Goal: Task Accomplishment & Management: Complete application form

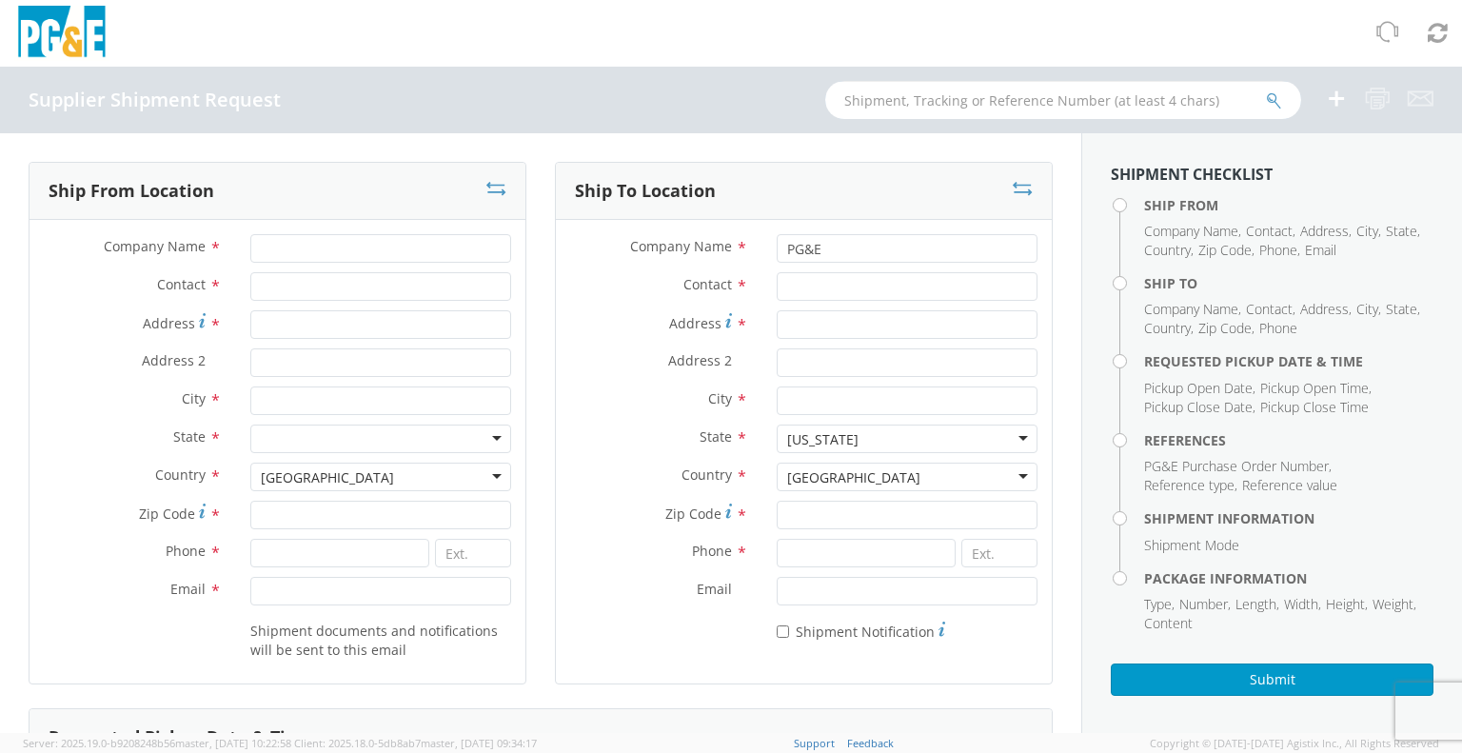
click at [1097, 103] on input "text" at bounding box center [1063, 100] width 476 height 38
type input "56596855"
click at [1271, 102] on icon "submit" at bounding box center [1274, 100] width 16 height 17
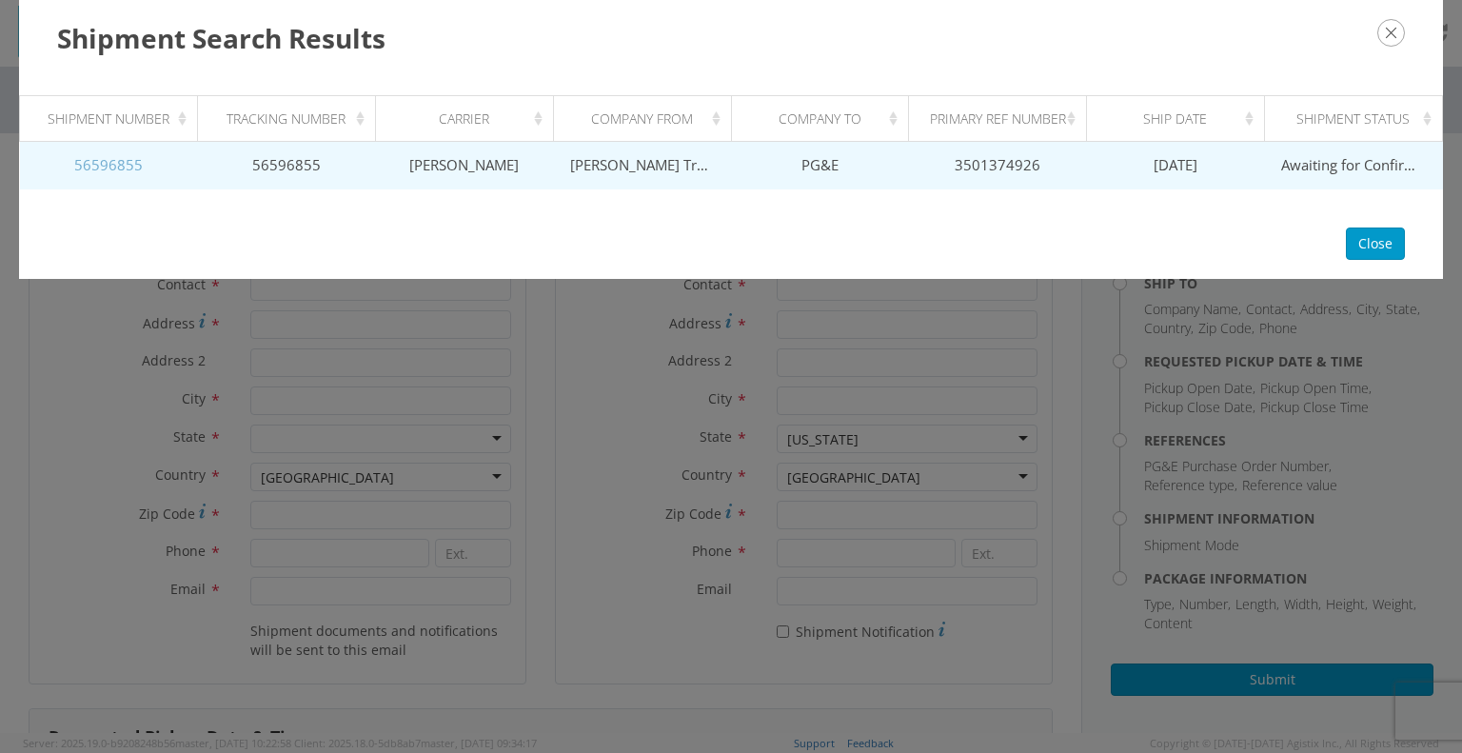
click at [96, 159] on link "56596855" at bounding box center [108, 164] width 69 height 19
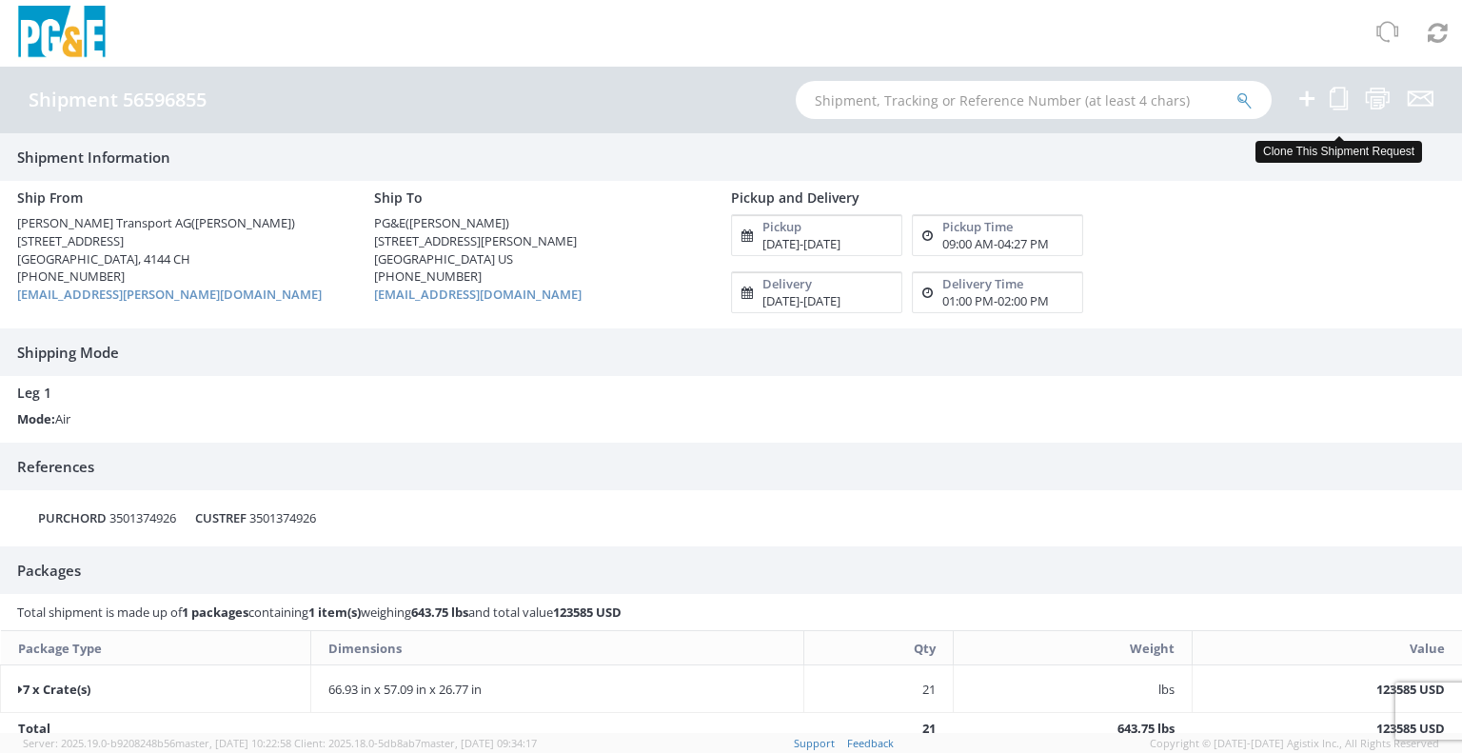
click at [1340, 102] on icon at bounding box center [1339, 99] width 18 height 24
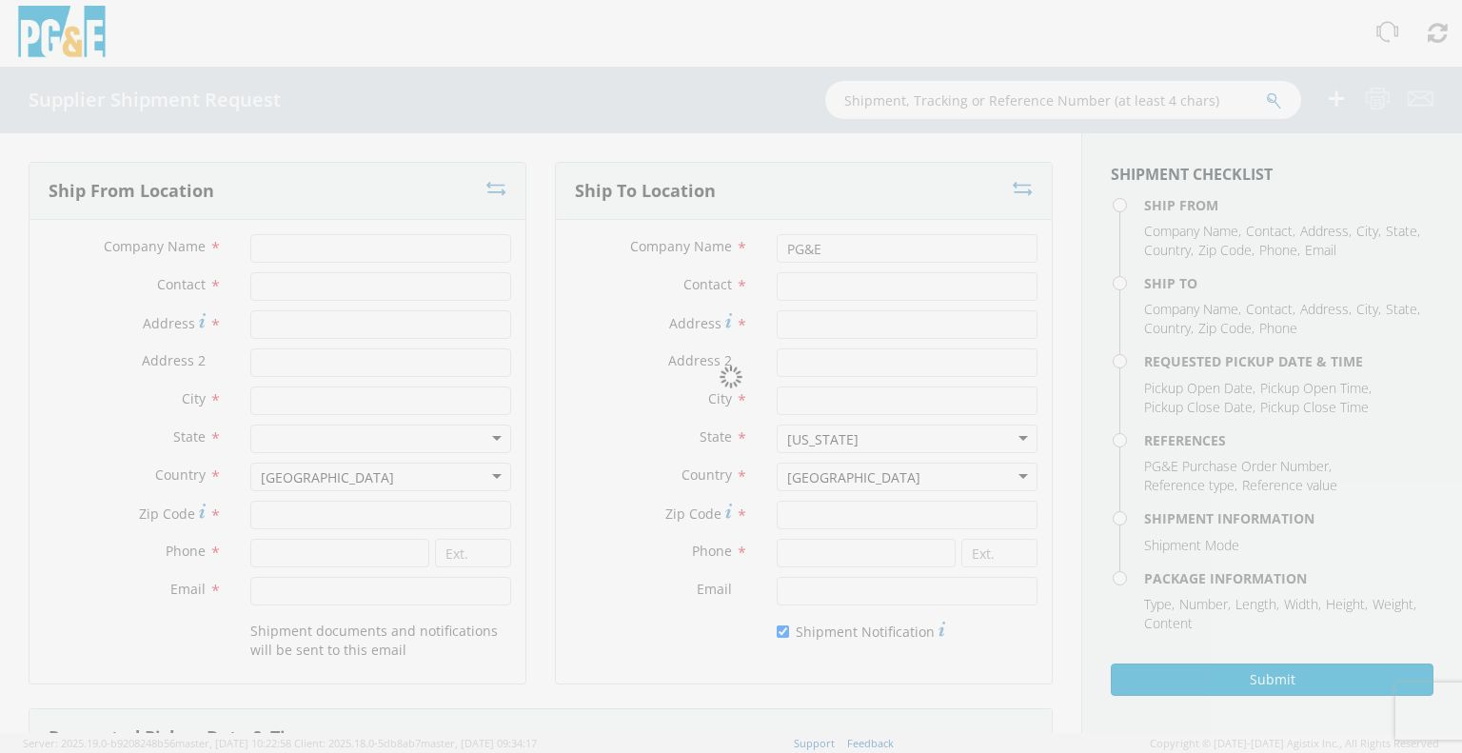
type input "[PERSON_NAME] Transport AG"
type input "[PERSON_NAME]"
type input "[STREET_ADDRESS]"
type input "Arlesheim"
type input "4144"
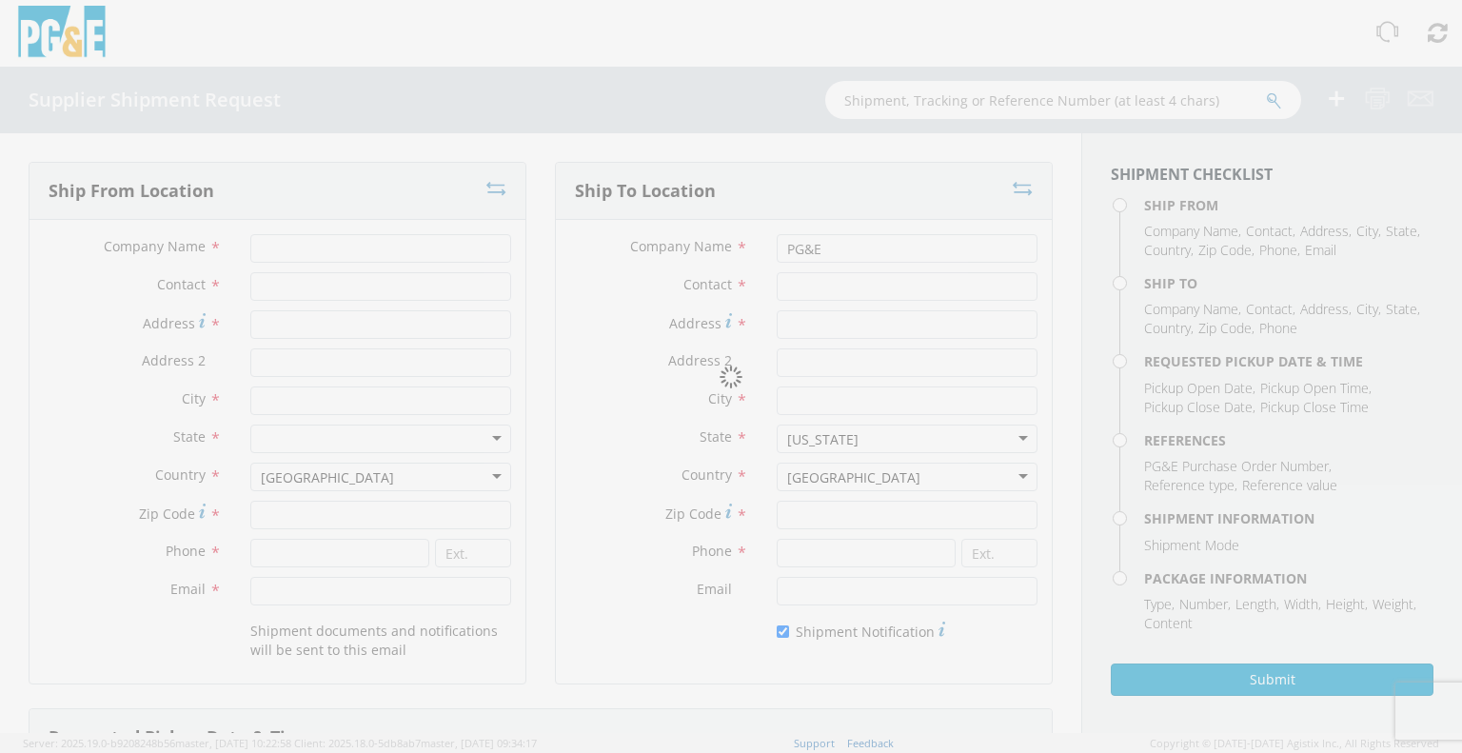
type input "[PHONE_NUMBER]"
type input "[EMAIL_ADDRESS][PERSON_NAME][DOMAIN_NAME]"
type input "[PERSON_NAME]"
type input "[STREET_ADDRESS][PERSON_NAME]"
type input "Stockton"
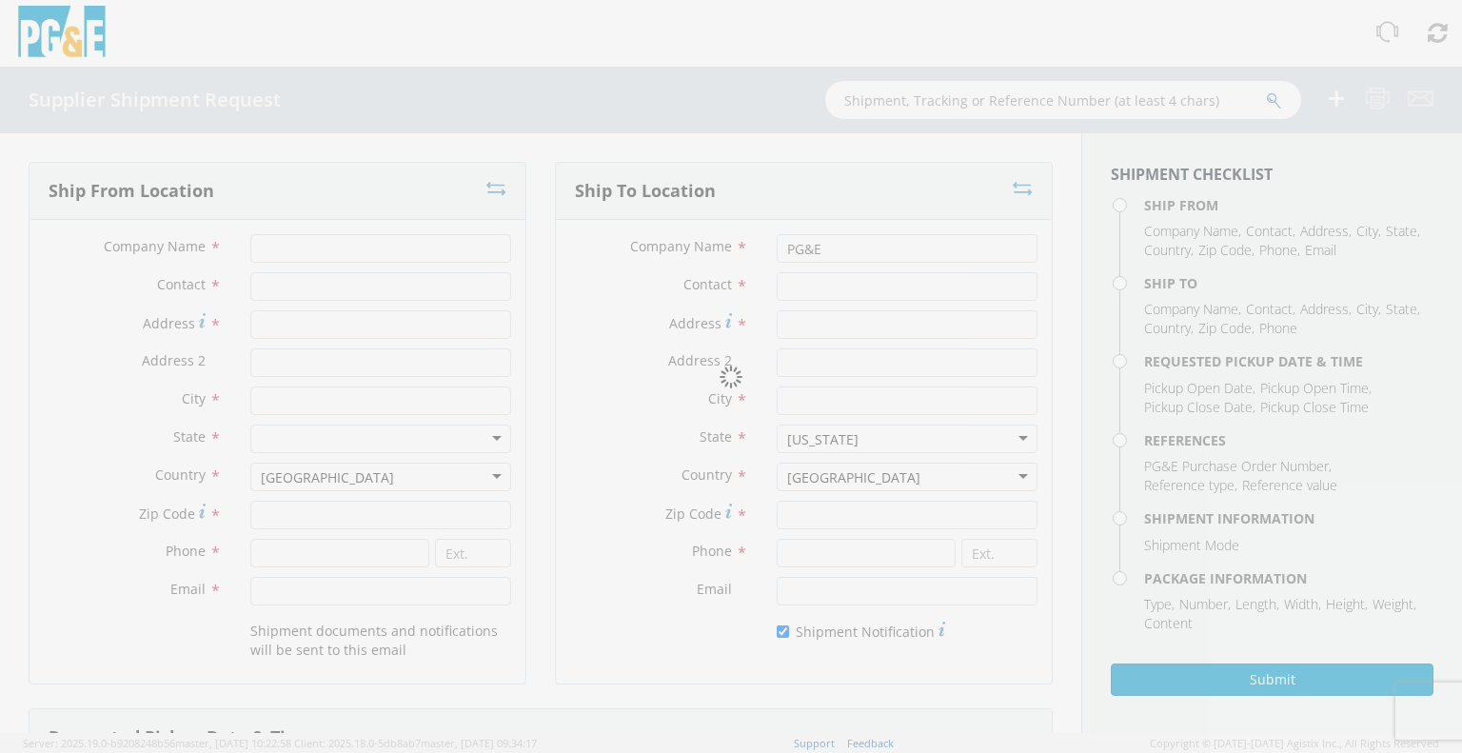
type input "95204"
type input "[PHONE_NUMBER]"
type input "[EMAIL_ADDRESS][DOMAIN_NAME]"
checkbox input "true"
type input "[DATE]"
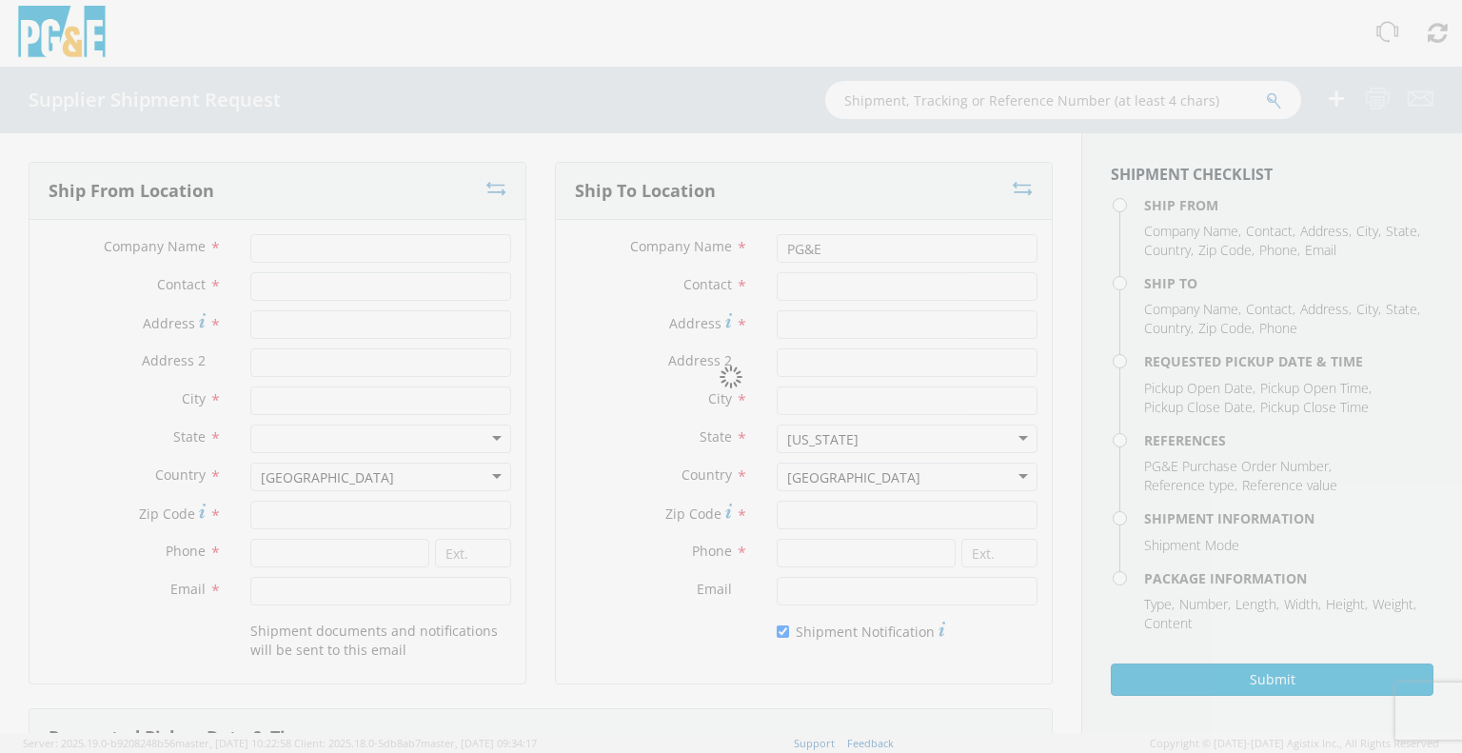
type input "9:00 AM"
type input "[DATE]"
type input "4:27 PM"
type input "3501374926"
type textarea "International air freight and dedicated US box van truck shipping"
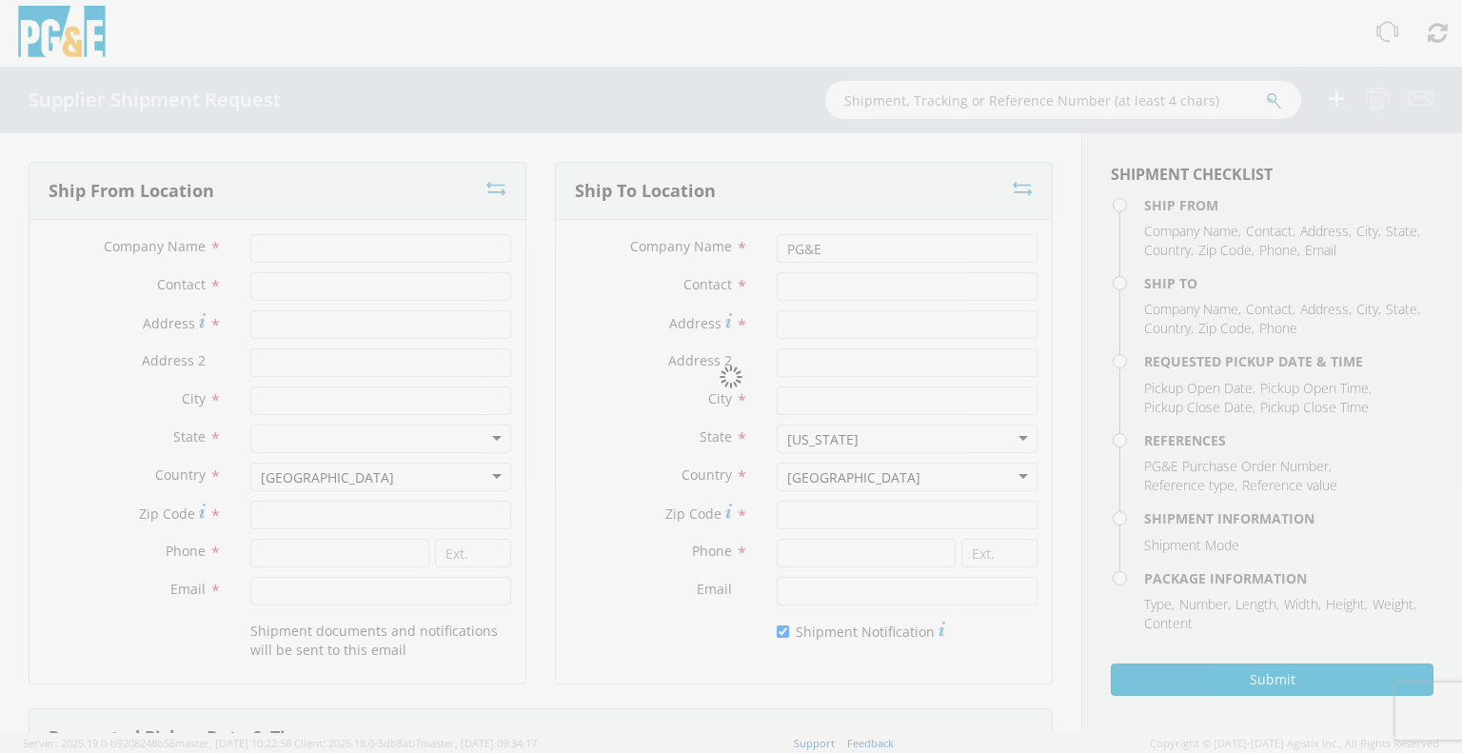
type input "7"
type input "170"
type input "145"
type input "68"
type input "132.45"
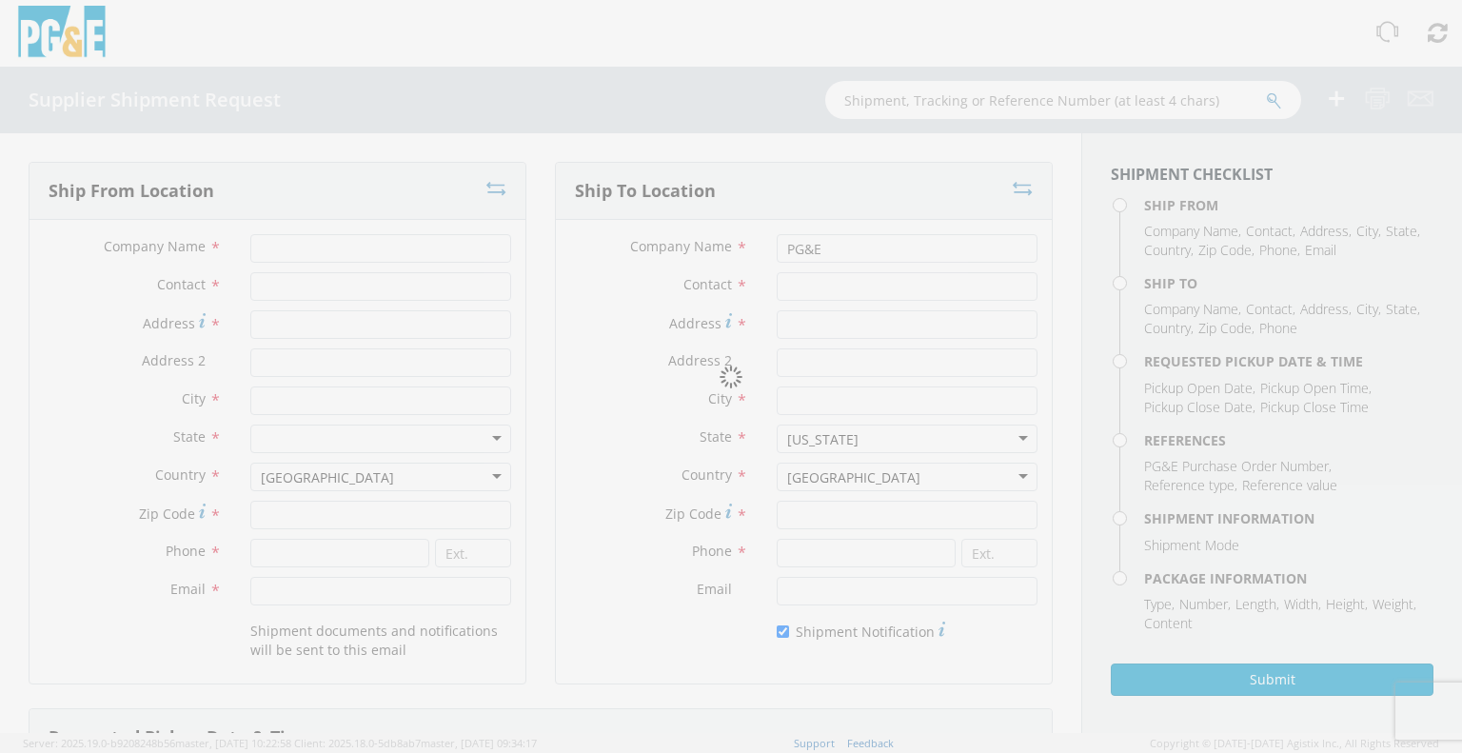
select select "KGS"
type textarea "To All, New shipment request from [PERSON_NAME] [PERSON_NAME] warehouse storage…"
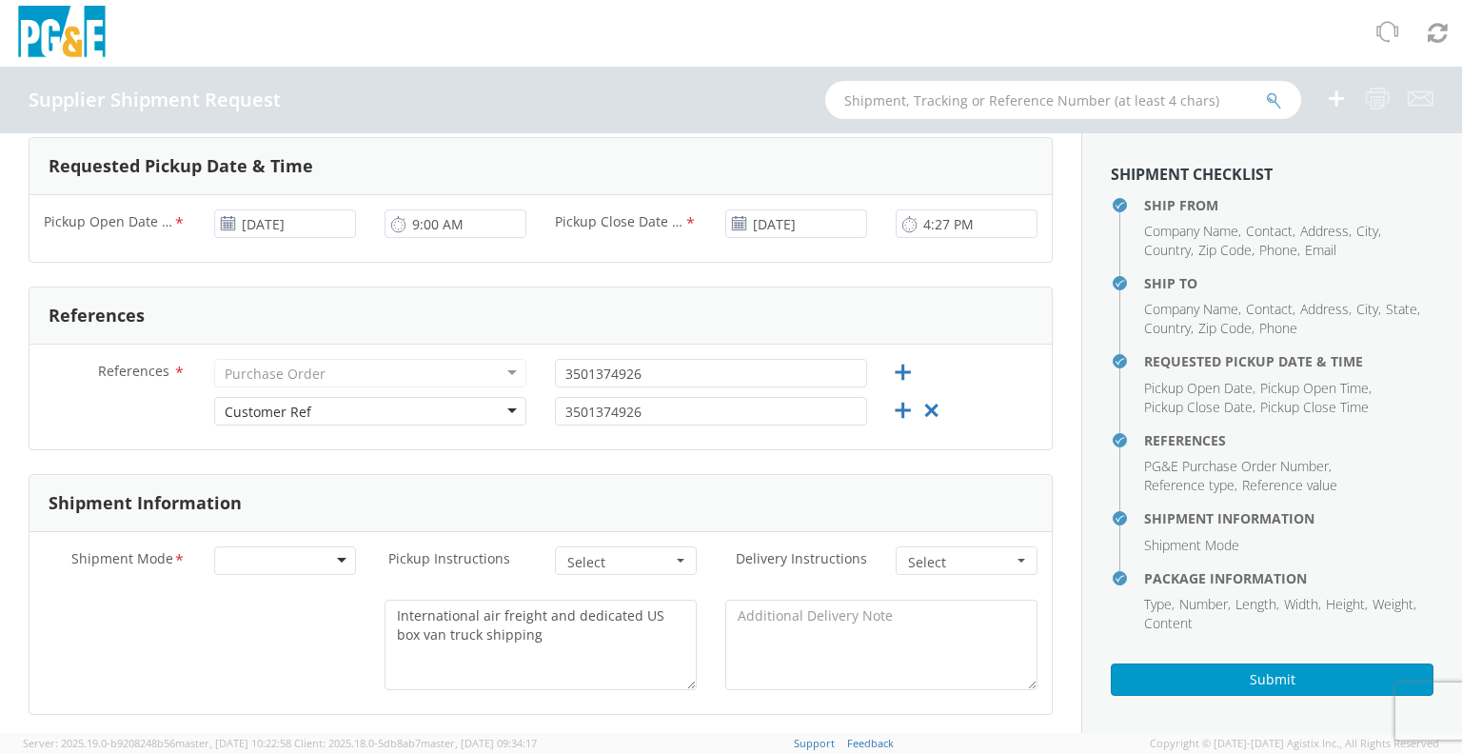
scroll to position [857, 0]
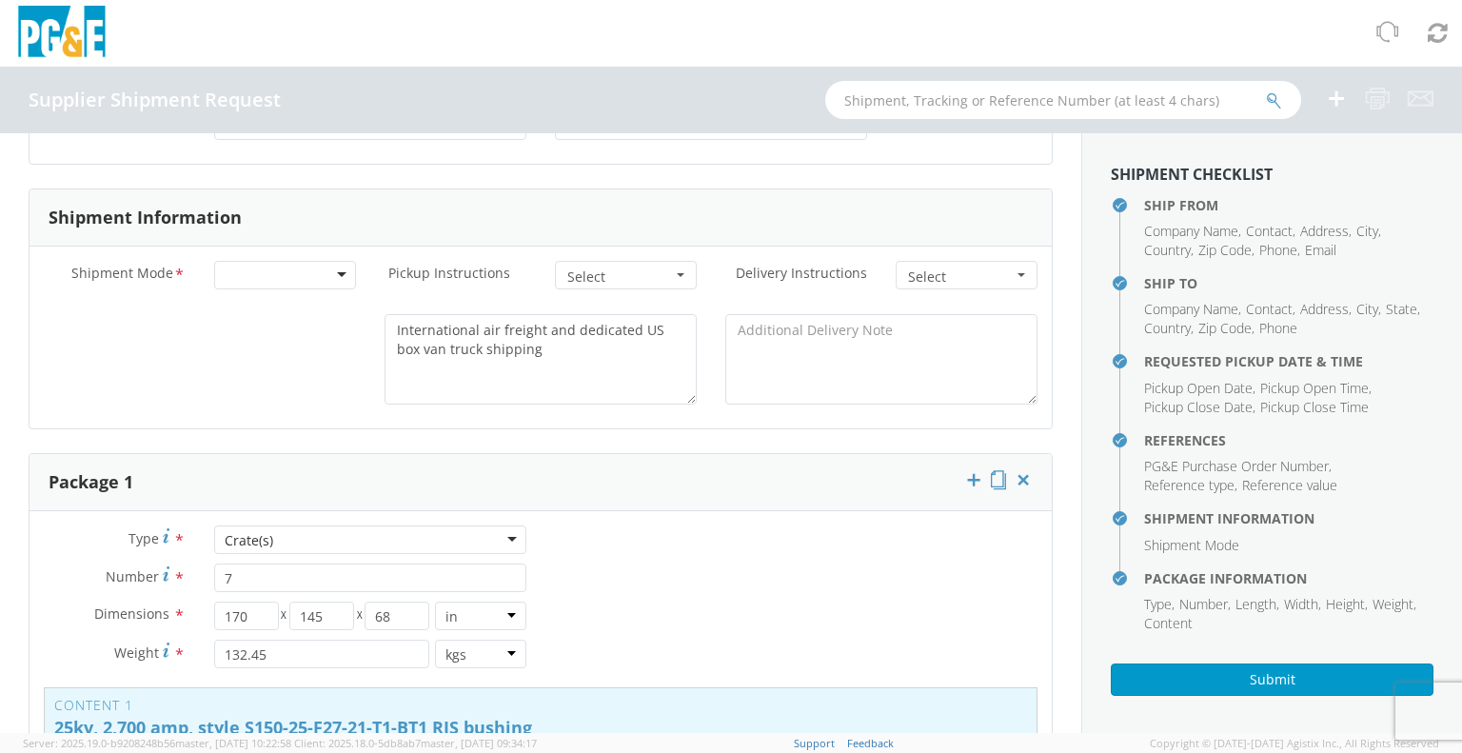
click at [339, 272] on div at bounding box center [285, 275] width 142 height 29
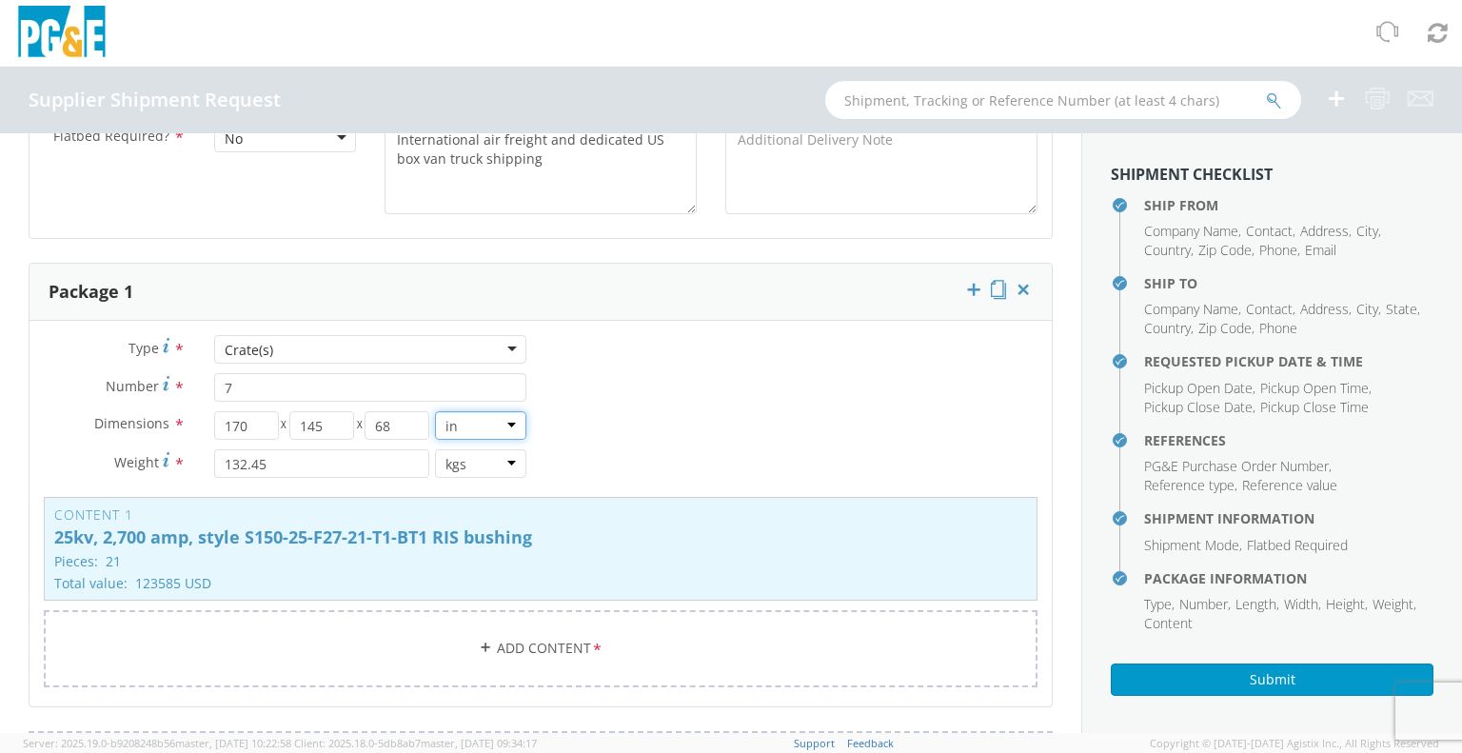
click at [503, 423] on select "in cm ft" at bounding box center [480, 425] width 91 height 29
select select "CM"
click at [435, 411] on select "in cm ft" at bounding box center [480, 425] width 91 height 29
type input "431.8"
type input "368.3"
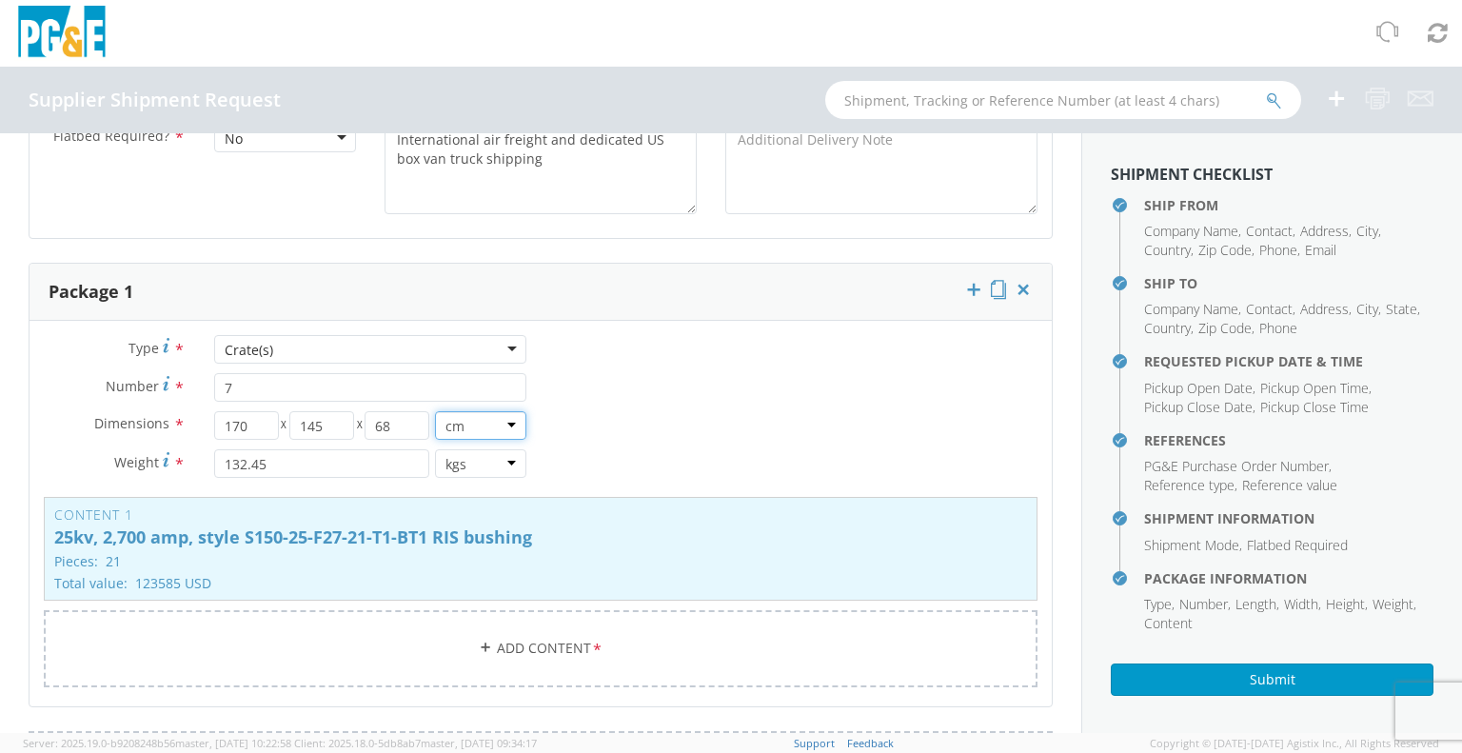
type input "172.72"
click at [259, 429] on input "431.8" at bounding box center [246, 425] width 65 height 29
type input "4"
type input "170"
click at [333, 425] on input "368.3" at bounding box center [321, 425] width 65 height 29
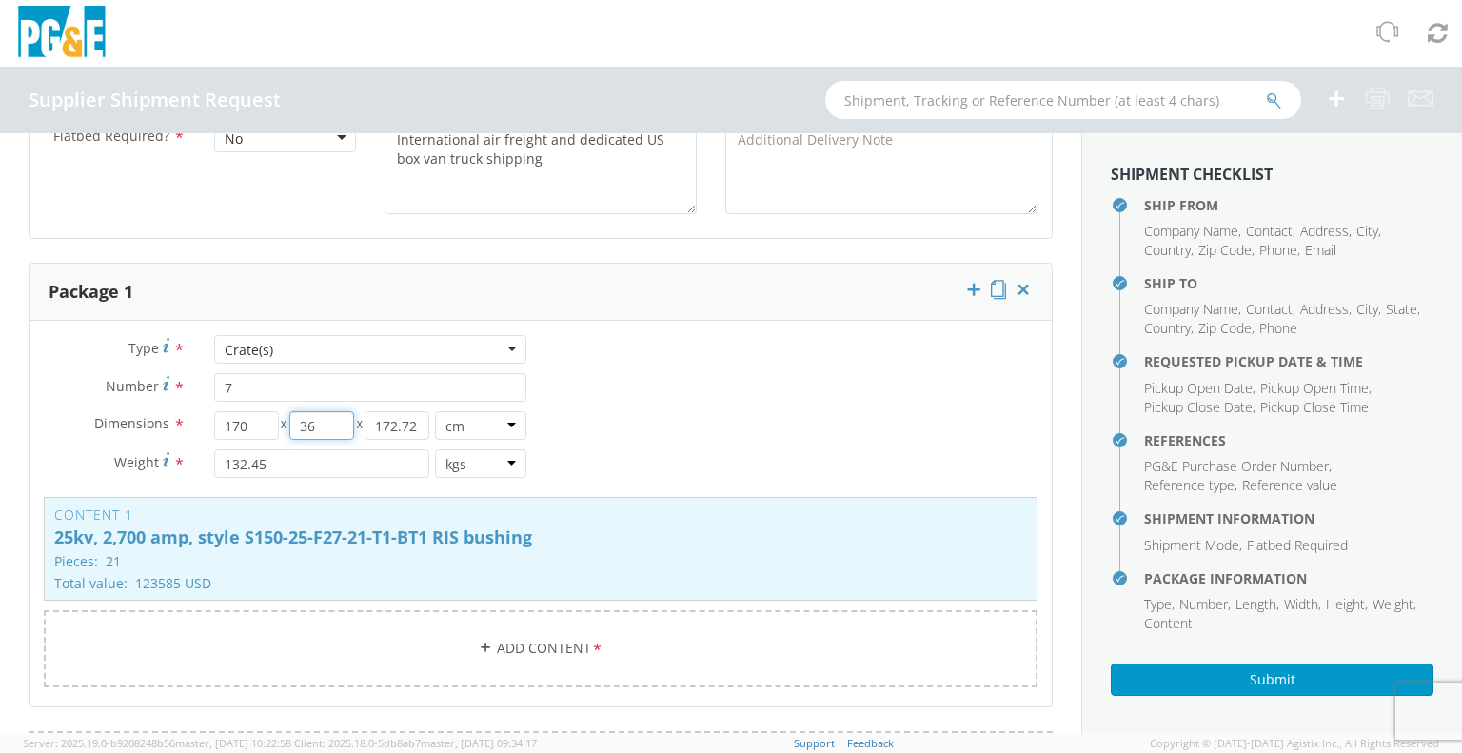
type input "3"
type input "145"
click at [419, 425] on input "172.72" at bounding box center [397, 425] width 65 height 29
type input "1"
type input "68"
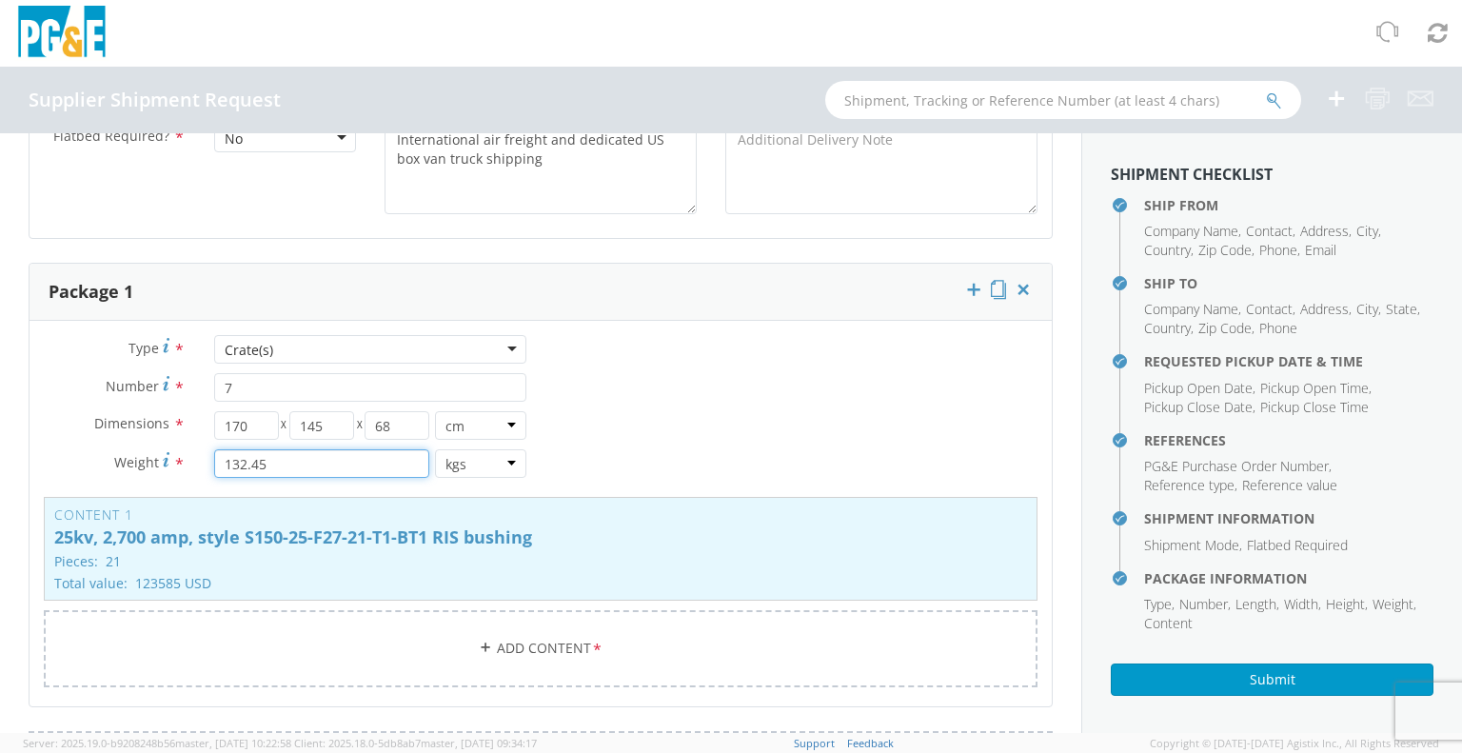
click at [275, 458] on input "132.45" at bounding box center [321, 463] width 215 height 29
type input "1"
type input "292"
click at [498, 551] on div "Content 1 25kv, 2,700 amp, style S150-25-F27-21-T1-BT1 RIS bushing Pieces: 21 T…" at bounding box center [541, 549] width 994 height 104
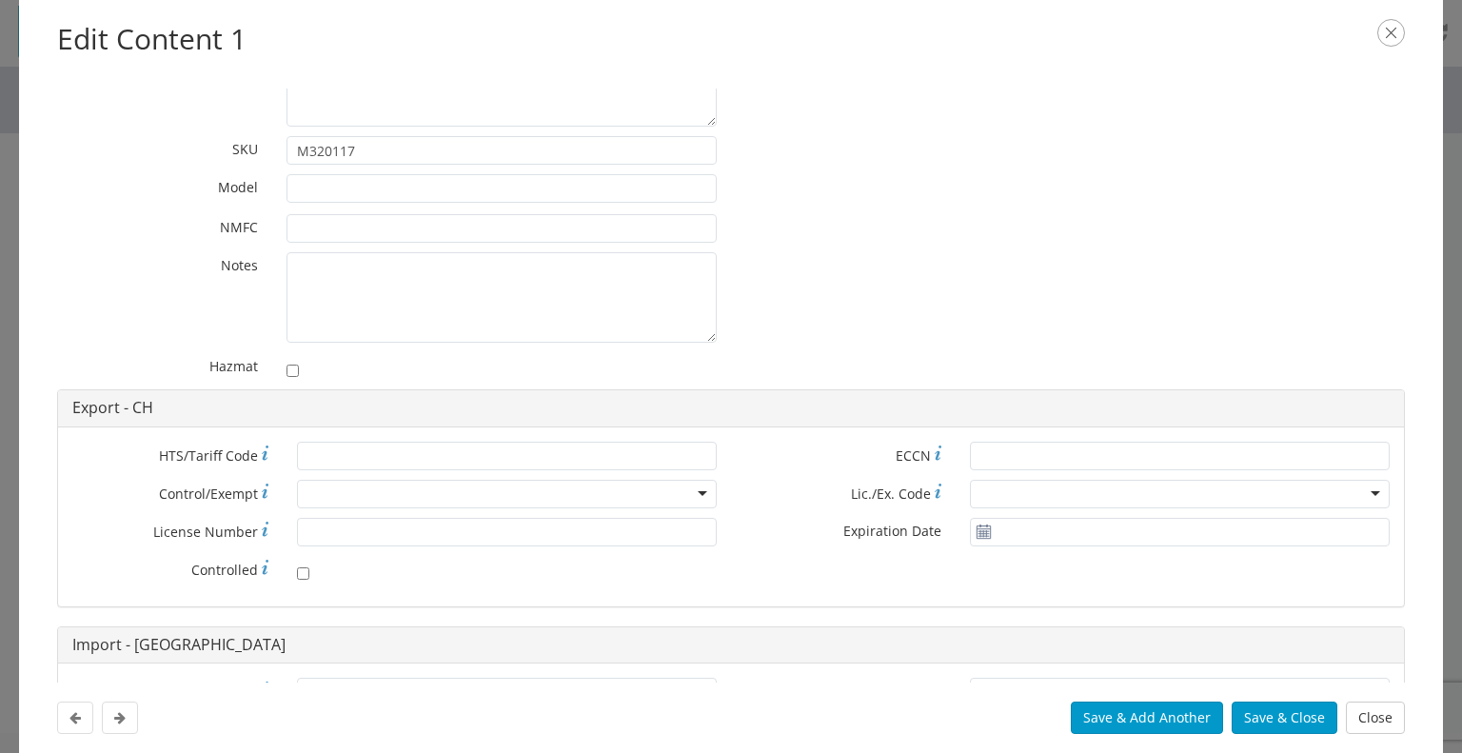
scroll to position [344, 0]
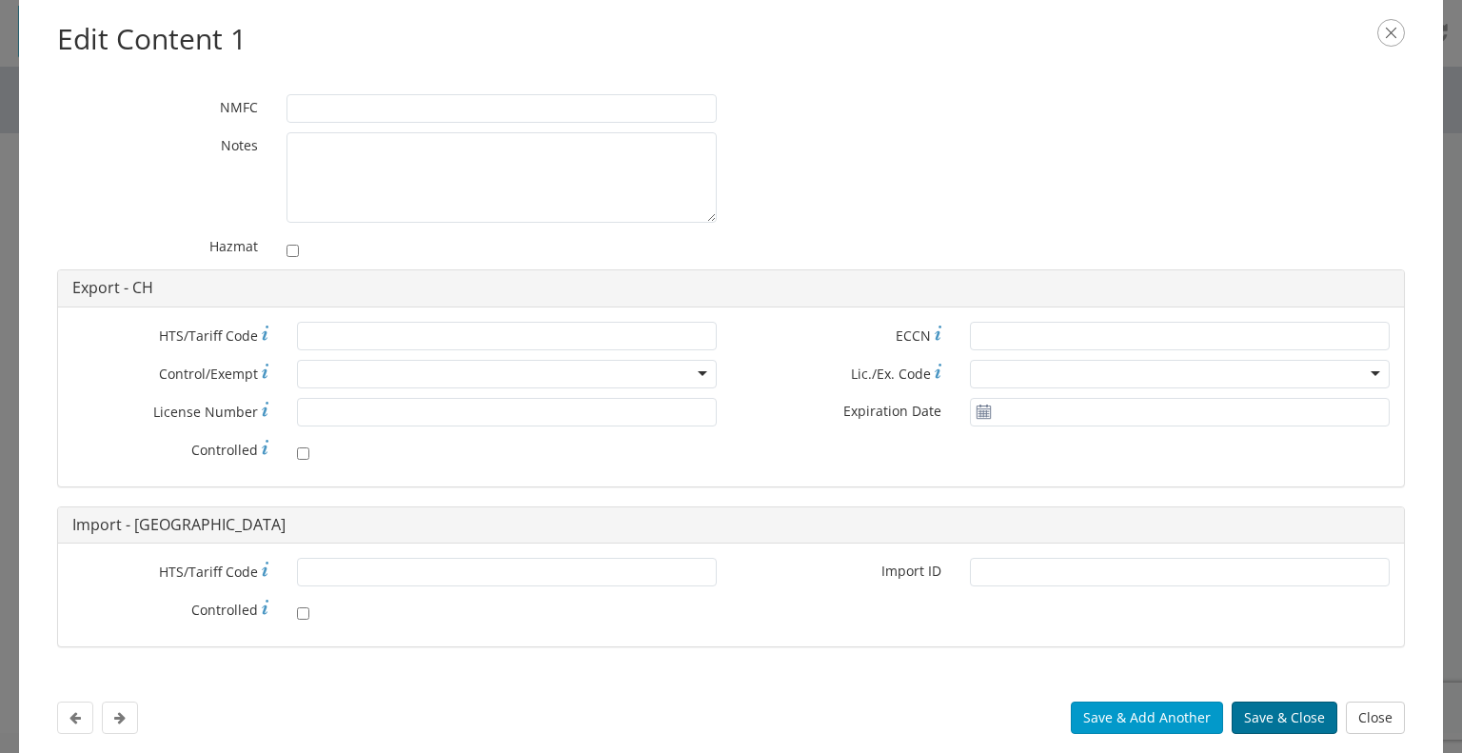
click at [1285, 715] on button "Save & Close" at bounding box center [1285, 717] width 106 height 32
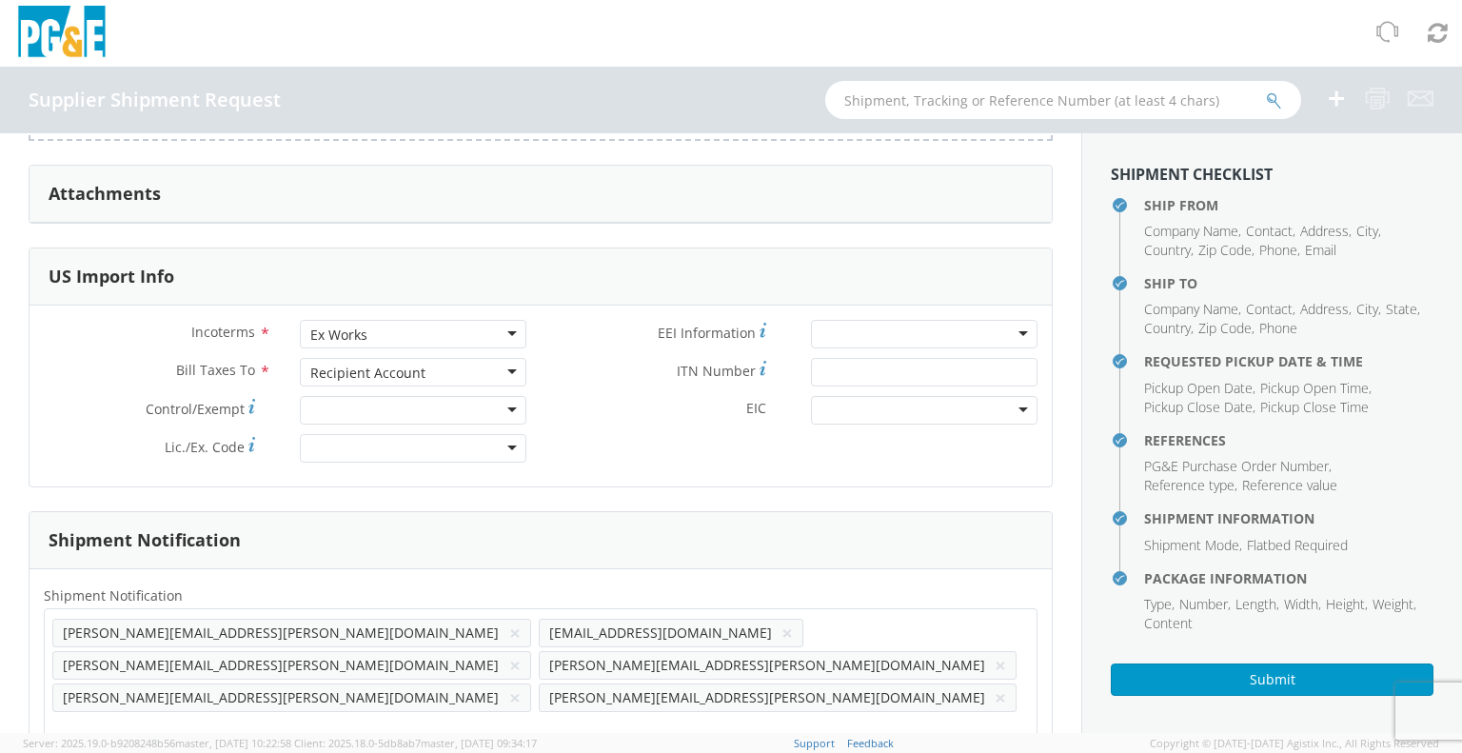
scroll to position [1932, 0]
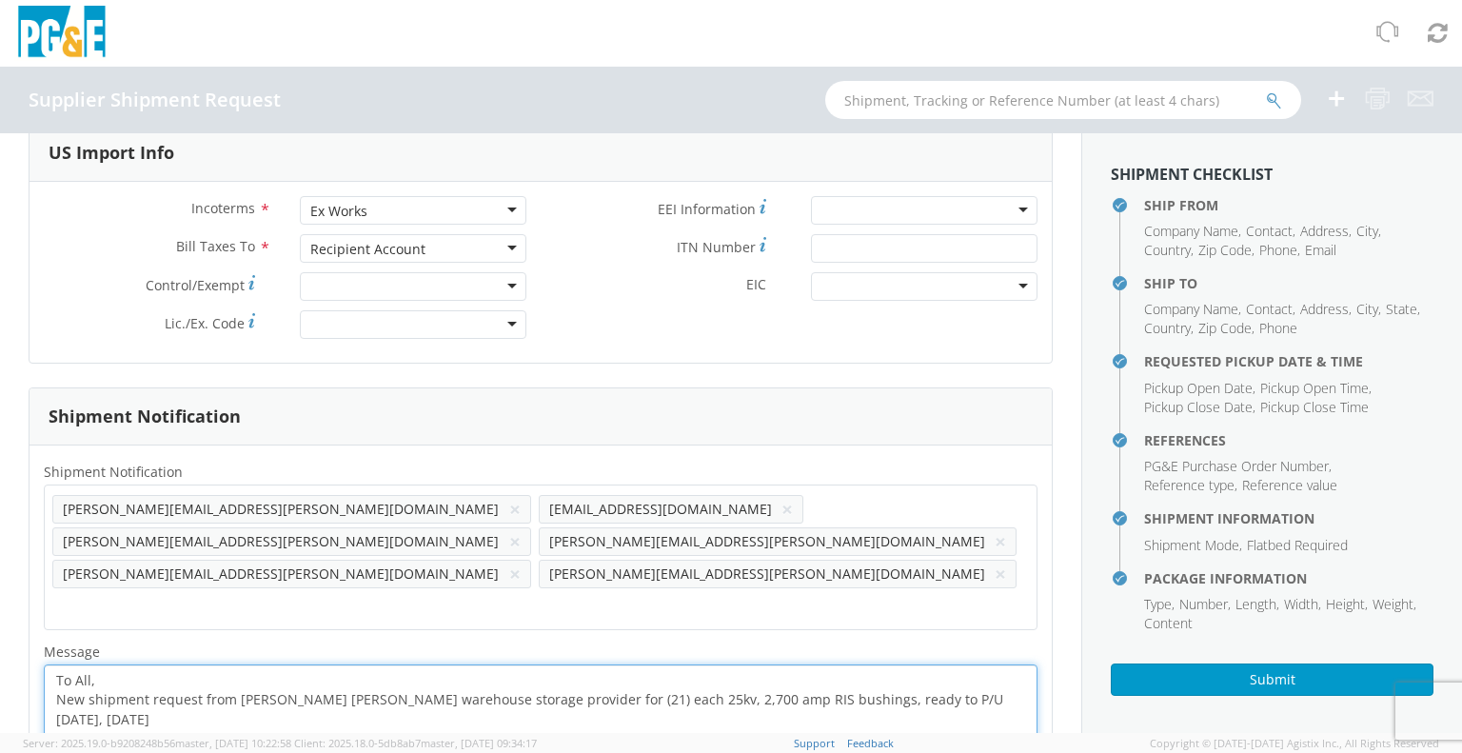
click at [860, 664] on textarea "To All, New shipment request from [PERSON_NAME] [PERSON_NAME] warehouse storage…" at bounding box center [541, 709] width 994 height 90
click at [937, 664] on textarea "To All, New shipment request from Moser Glaser's warehouse storage provider for…" at bounding box center [541, 709] width 994 height 90
click at [940, 664] on textarea "To All, New shipment request from Moser Glaser's warehouse storage provider for…" at bounding box center [541, 709] width 994 height 90
click at [128, 664] on textarea "To All, New shipment request from Moser Glaser's warehouse storage provider for…" at bounding box center [541, 709] width 994 height 90
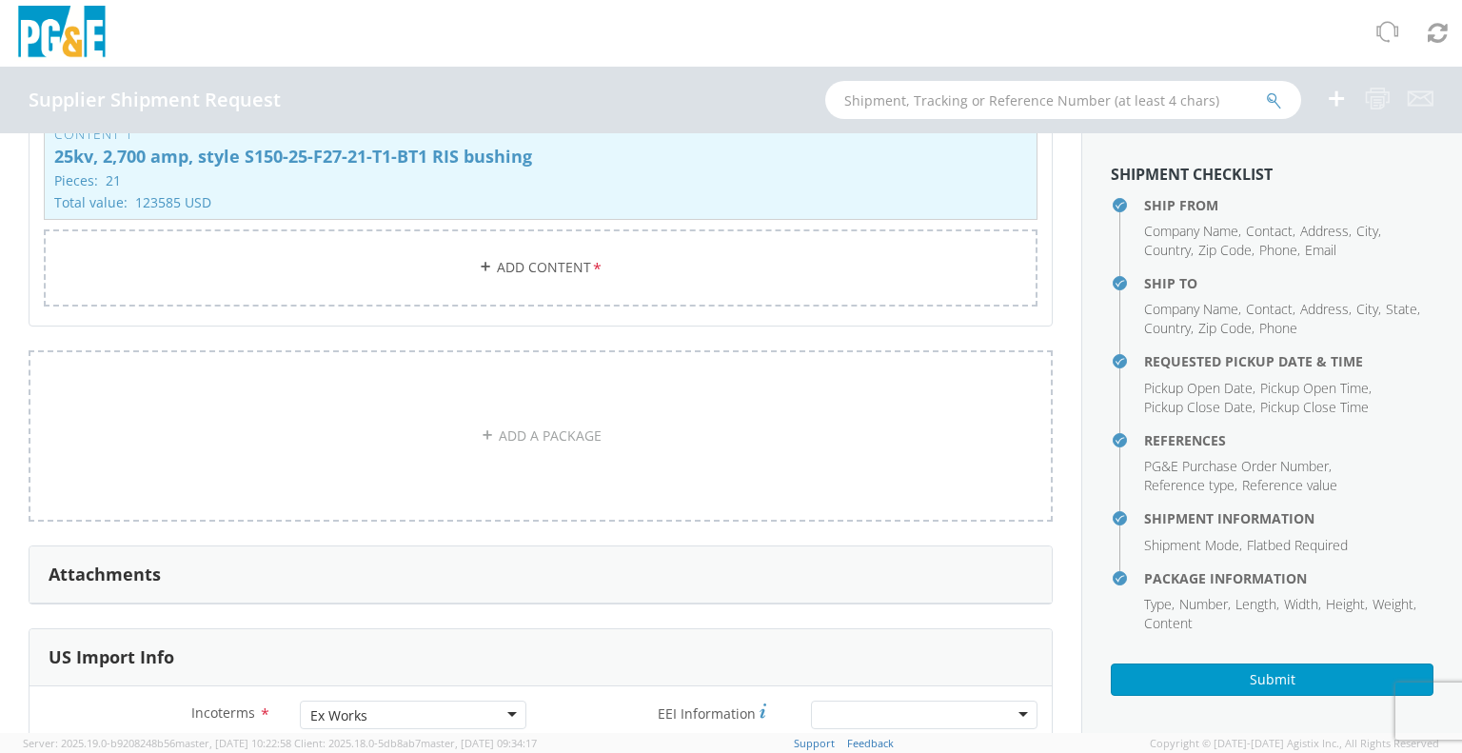
scroll to position [1647, 0]
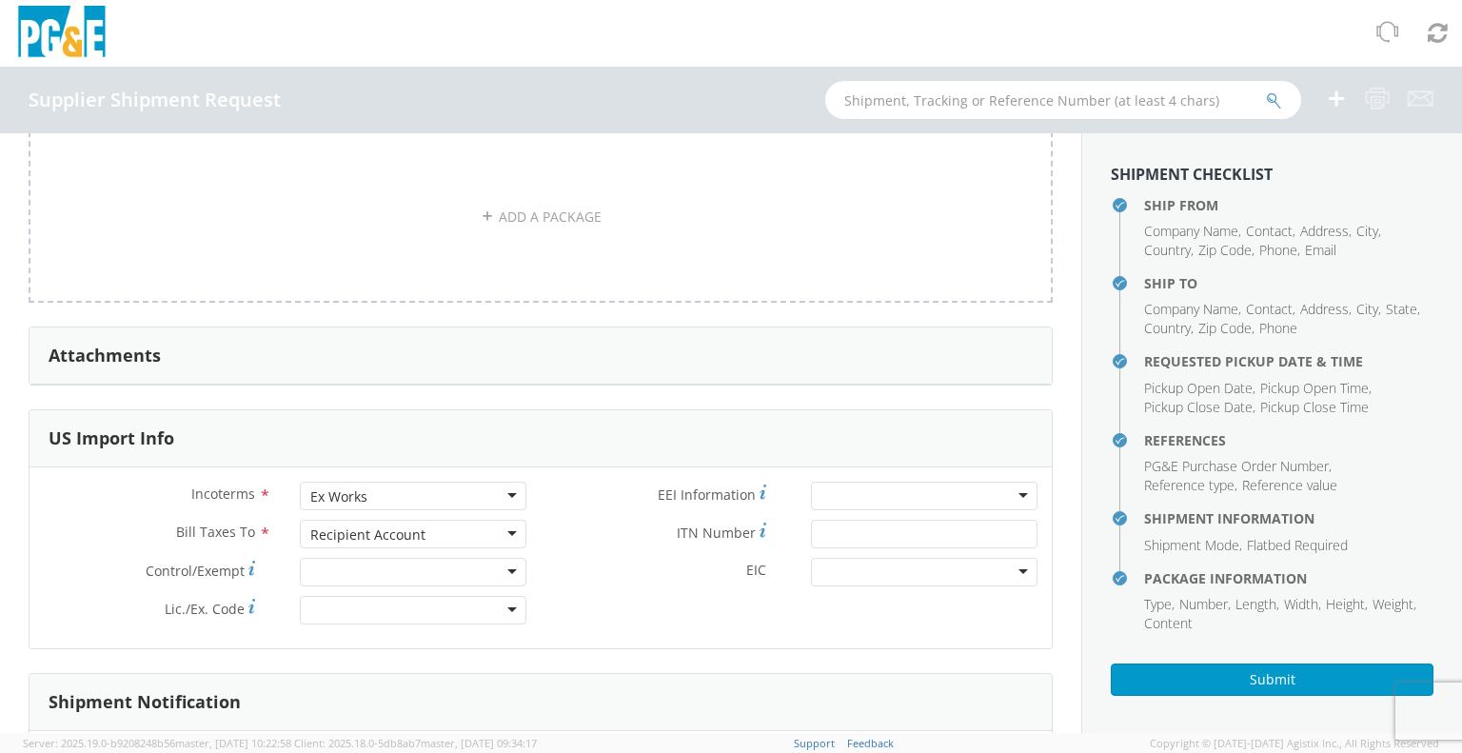
type textarea "To All, New shipment request from Moser Glaser's warehouse storage provider for…"
click at [449, 362] on div "Attachments" at bounding box center [541, 355] width 1022 height 57
click at [127, 355] on h3 "Attachments" at bounding box center [105, 355] width 112 height 19
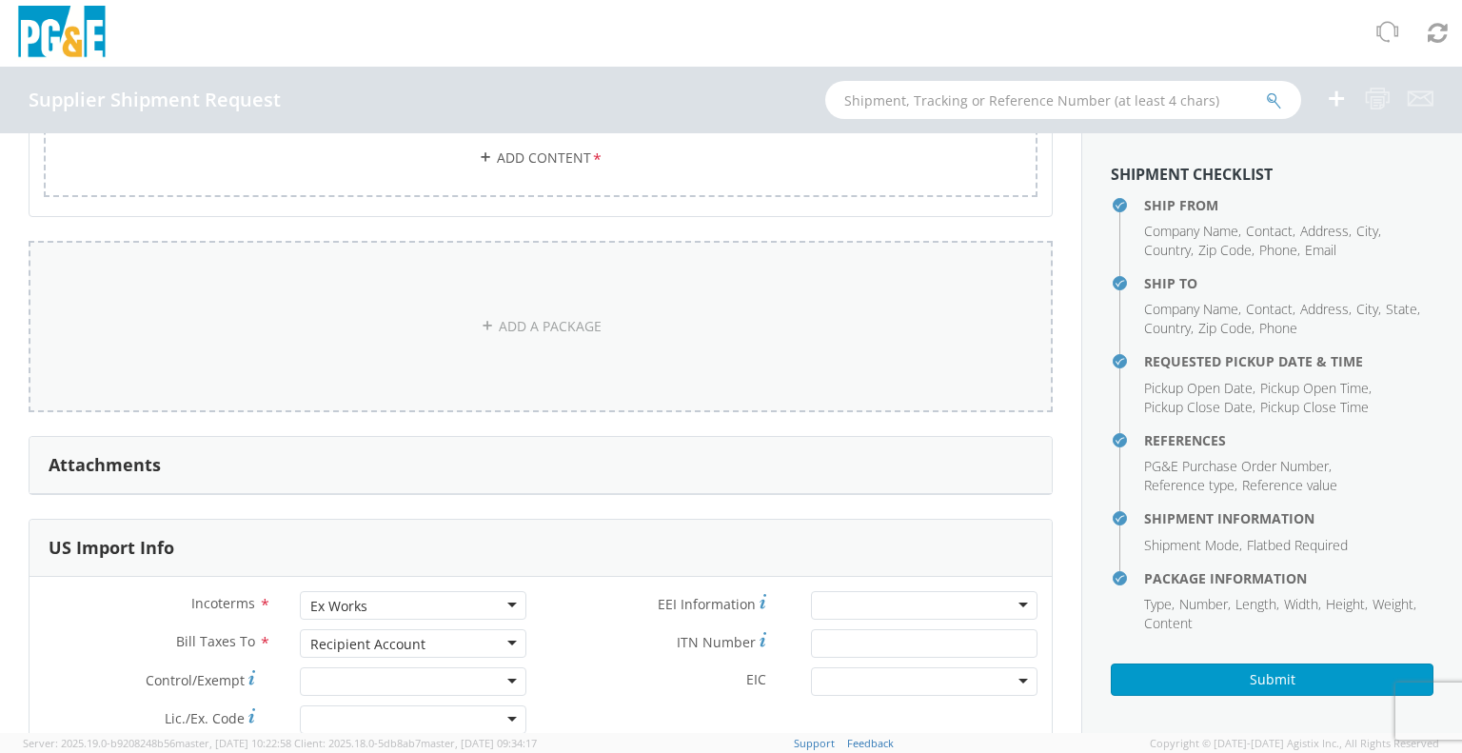
scroll to position [1837, 0]
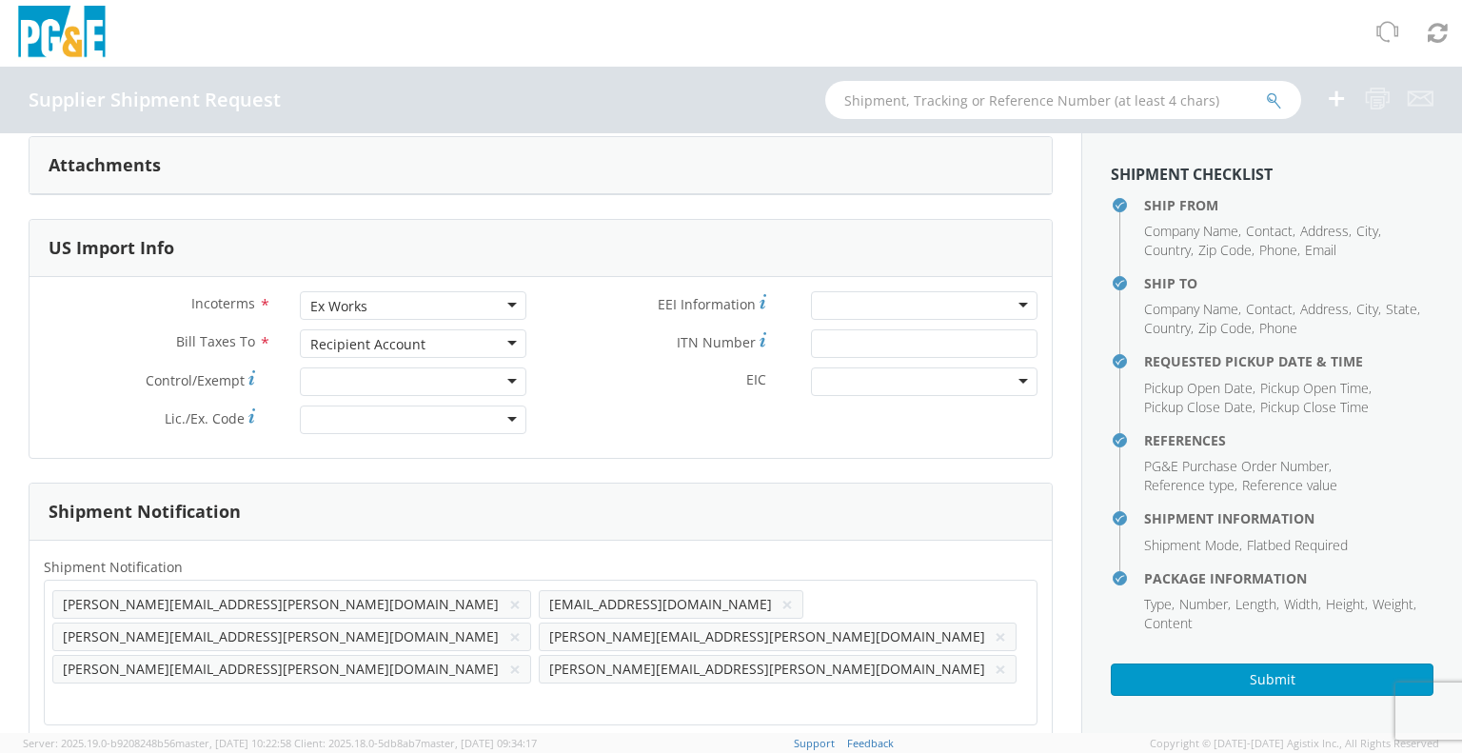
click at [127, 167] on h3 "Attachments" at bounding box center [105, 165] width 112 height 19
click at [419, 159] on div "Attachments" at bounding box center [541, 165] width 1022 height 57
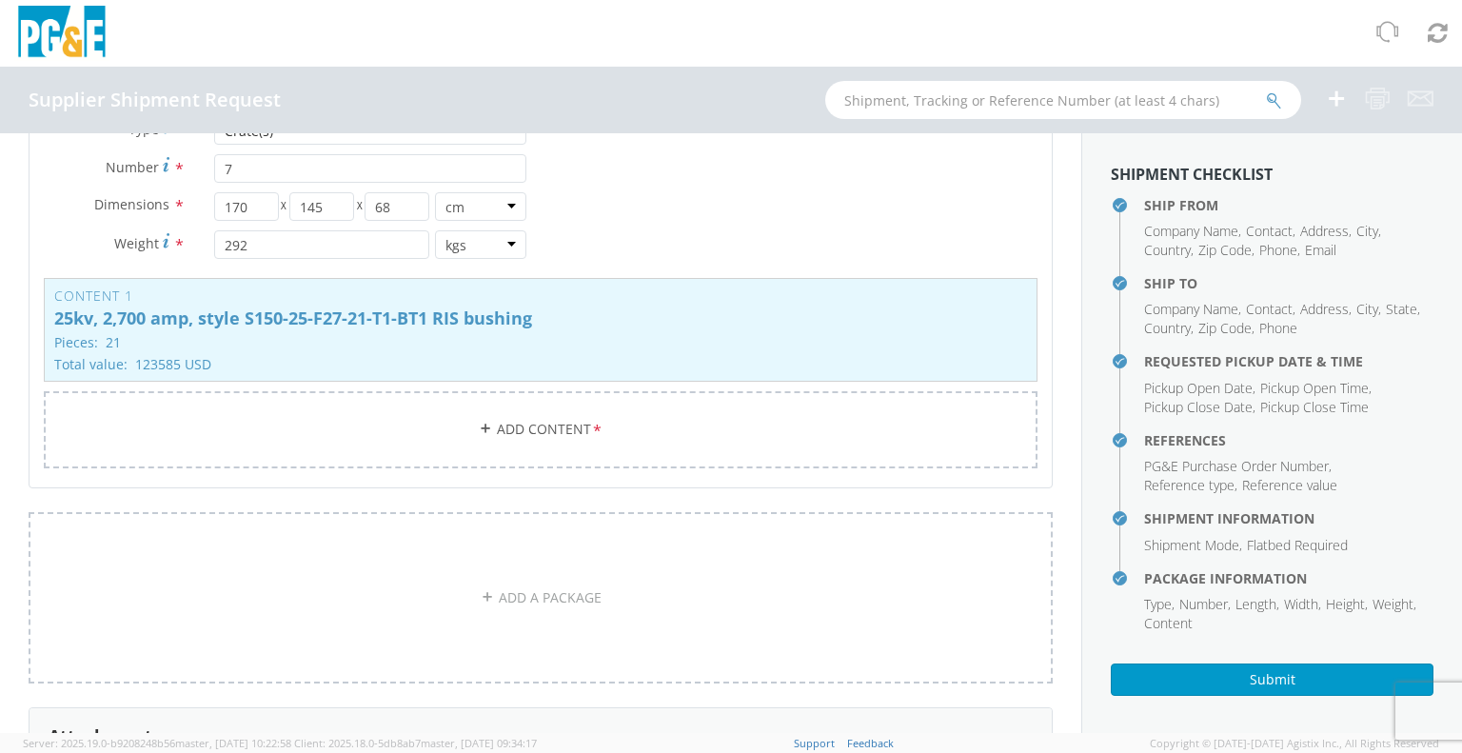
scroll to position [1742, 0]
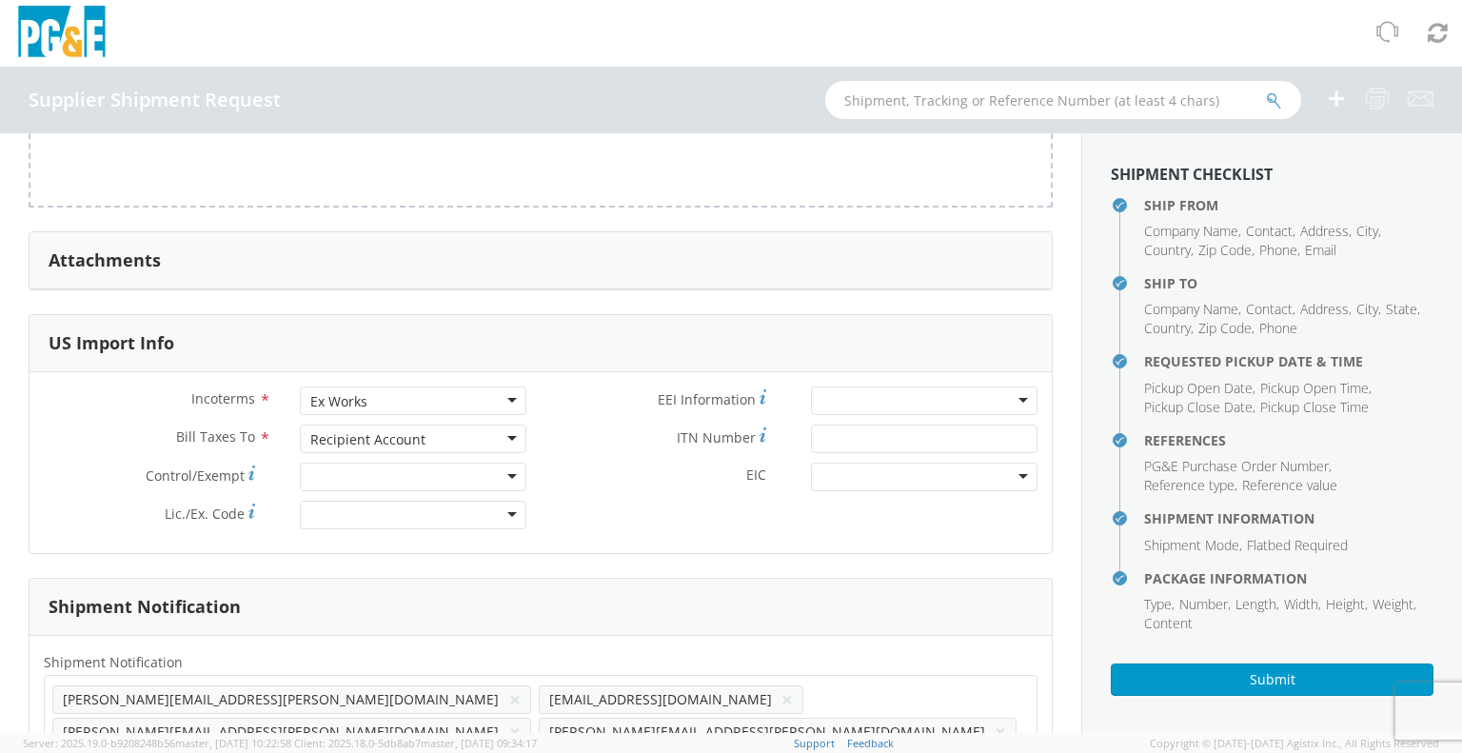
click at [126, 256] on h3 "Attachments" at bounding box center [105, 260] width 112 height 19
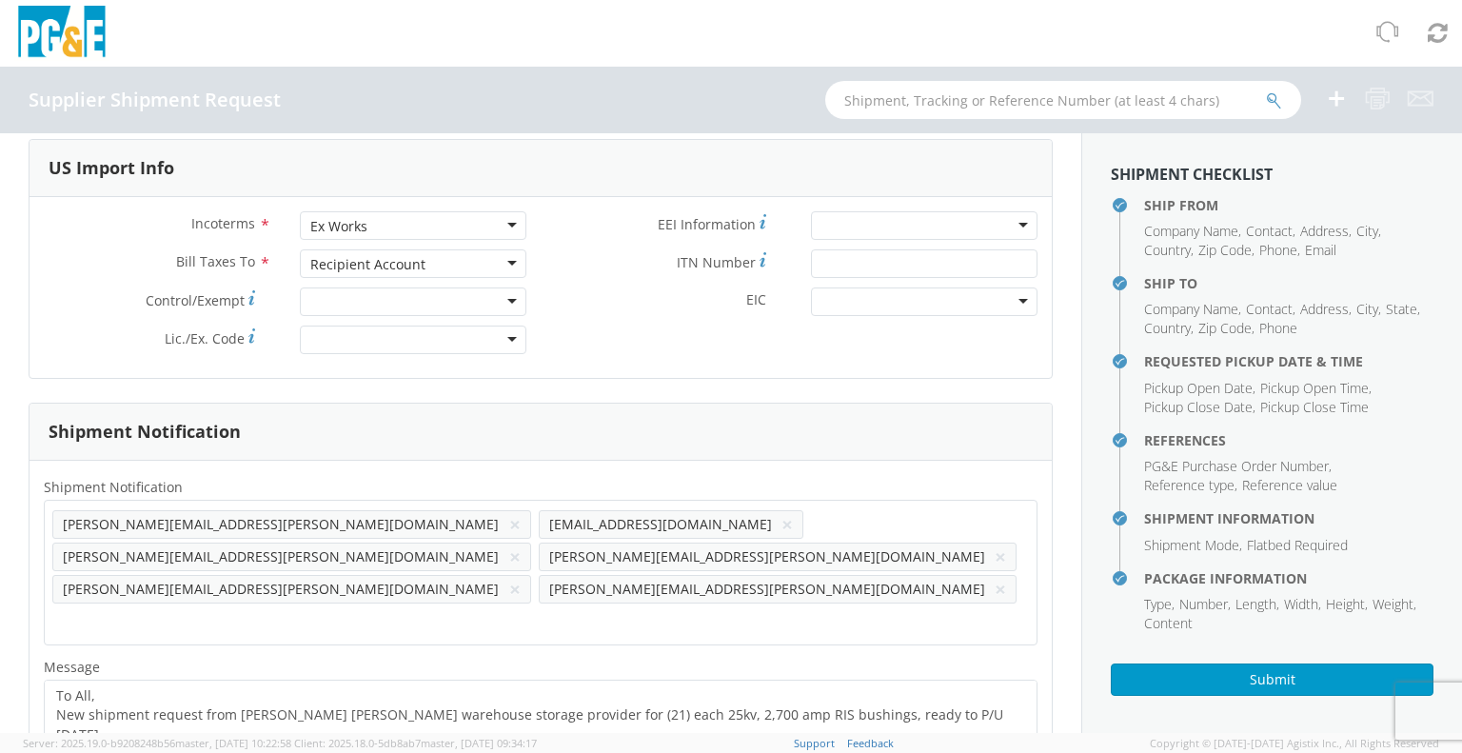
scroll to position [1932, 0]
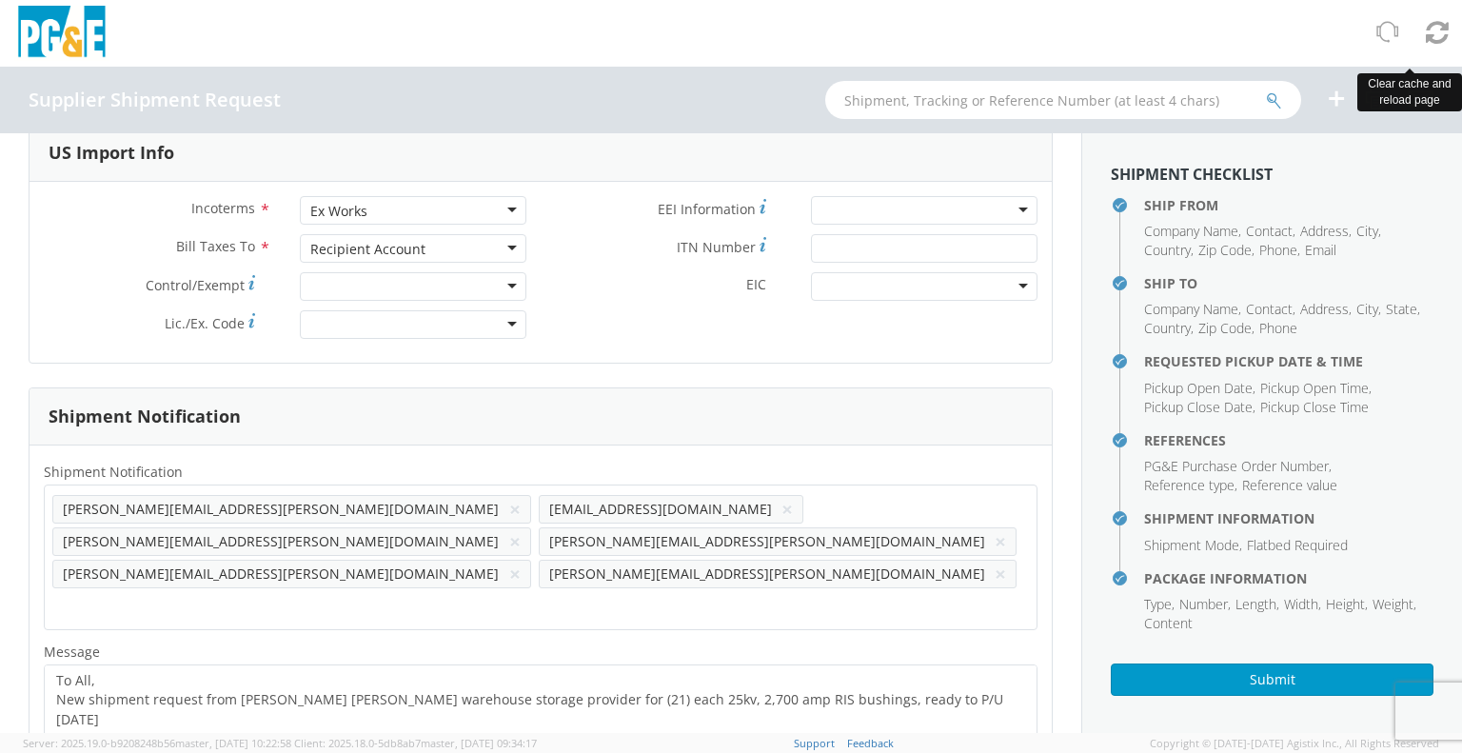
click at [1442, 38] on icon at bounding box center [1437, 32] width 23 height 27
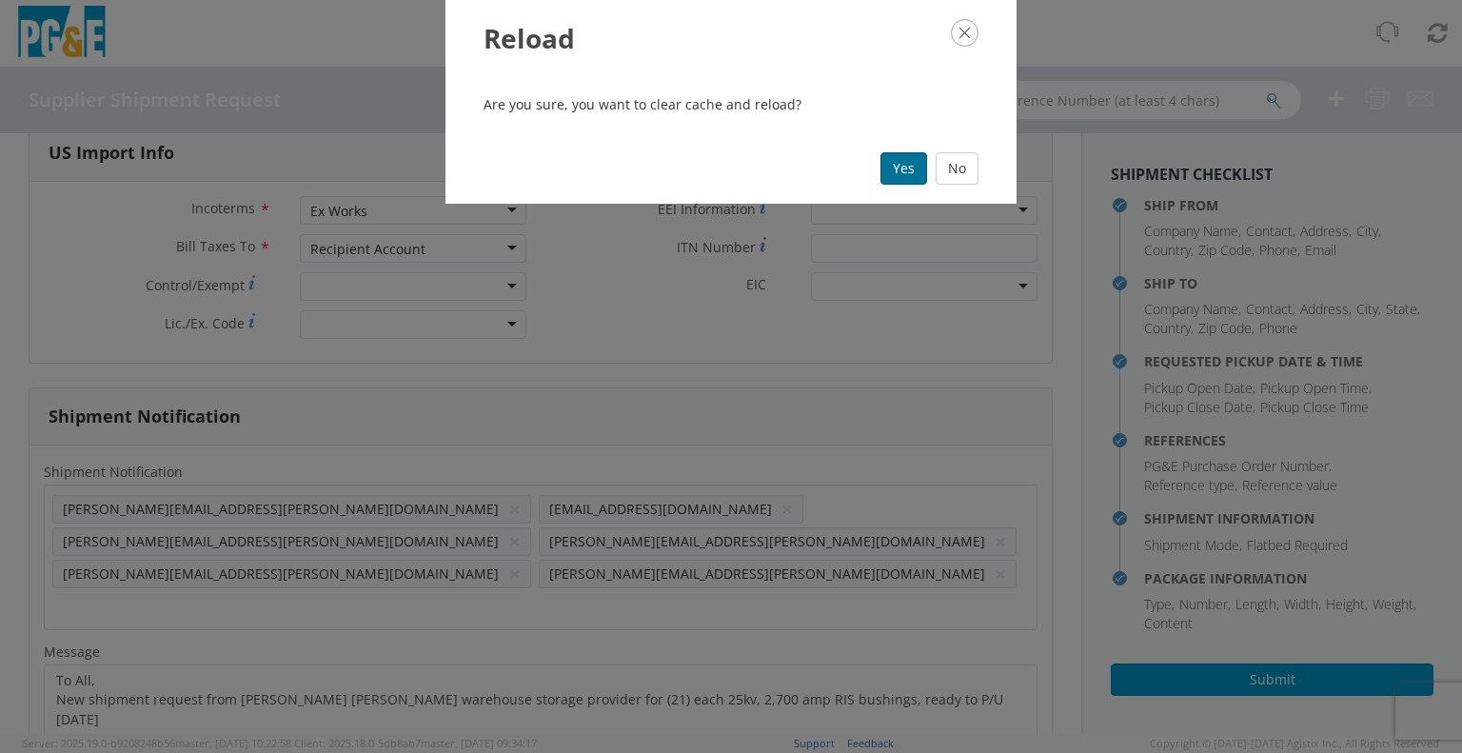
click at [906, 173] on button "Yes" at bounding box center [903, 168] width 47 height 32
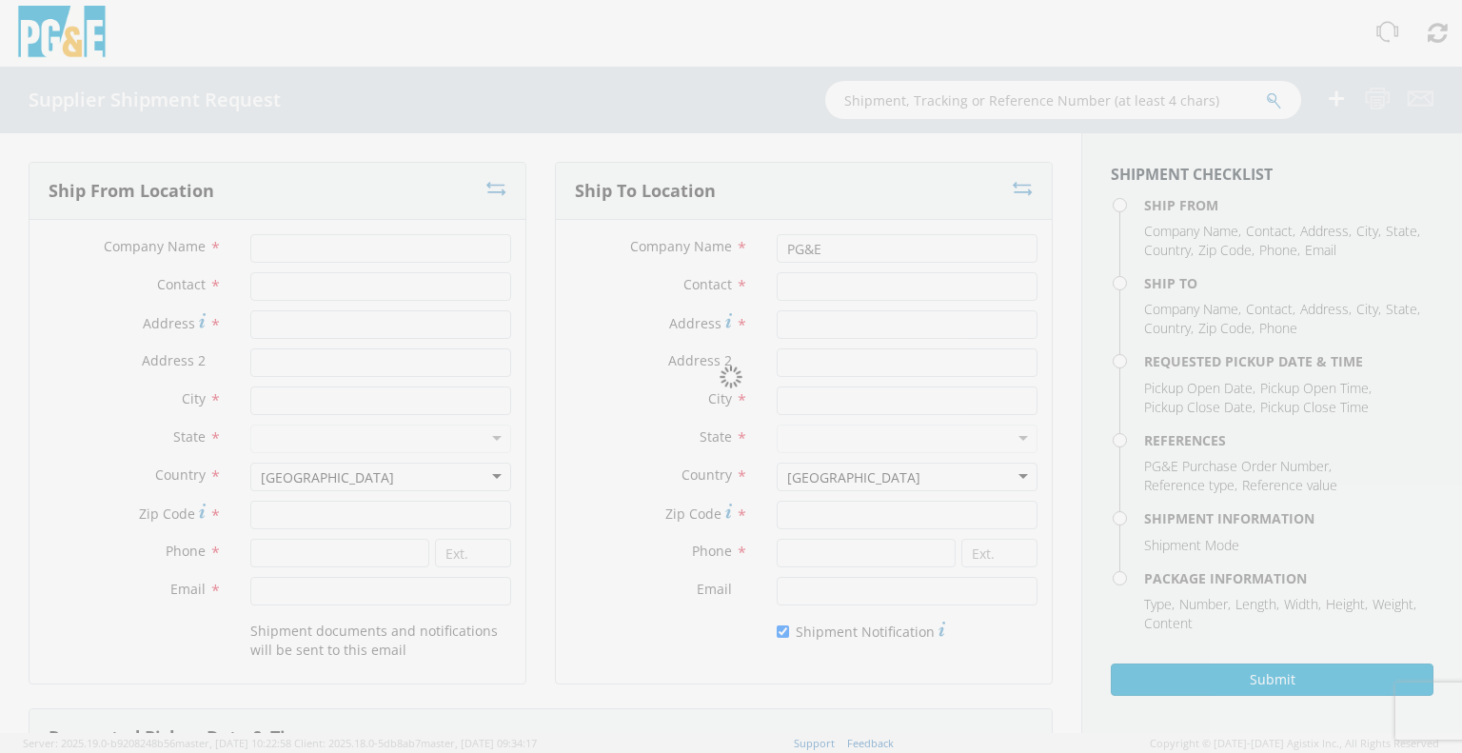
type input "[PERSON_NAME] Transport AG"
type input "[PERSON_NAME]"
type input "[STREET_ADDRESS]"
type input "Arlesheim"
type input "4144"
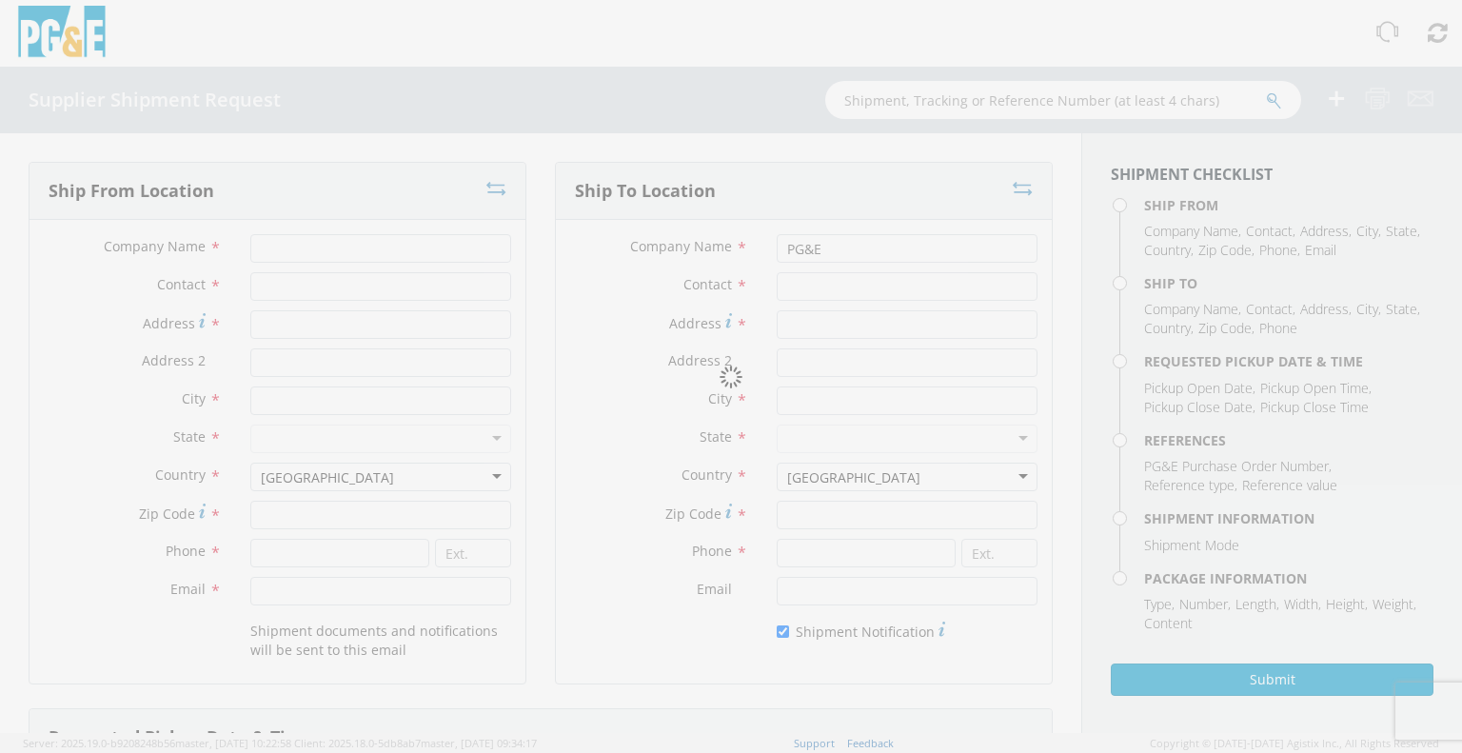
type input "[PHONE_NUMBER]"
type input "[EMAIL_ADDRESS][PERSON_NAME][DOMAIN_NAME]"
type input "[PERSON_NAME]"
type input "[STREET_ADDRESS][PERSON_NAME]"
type input "Stockton"
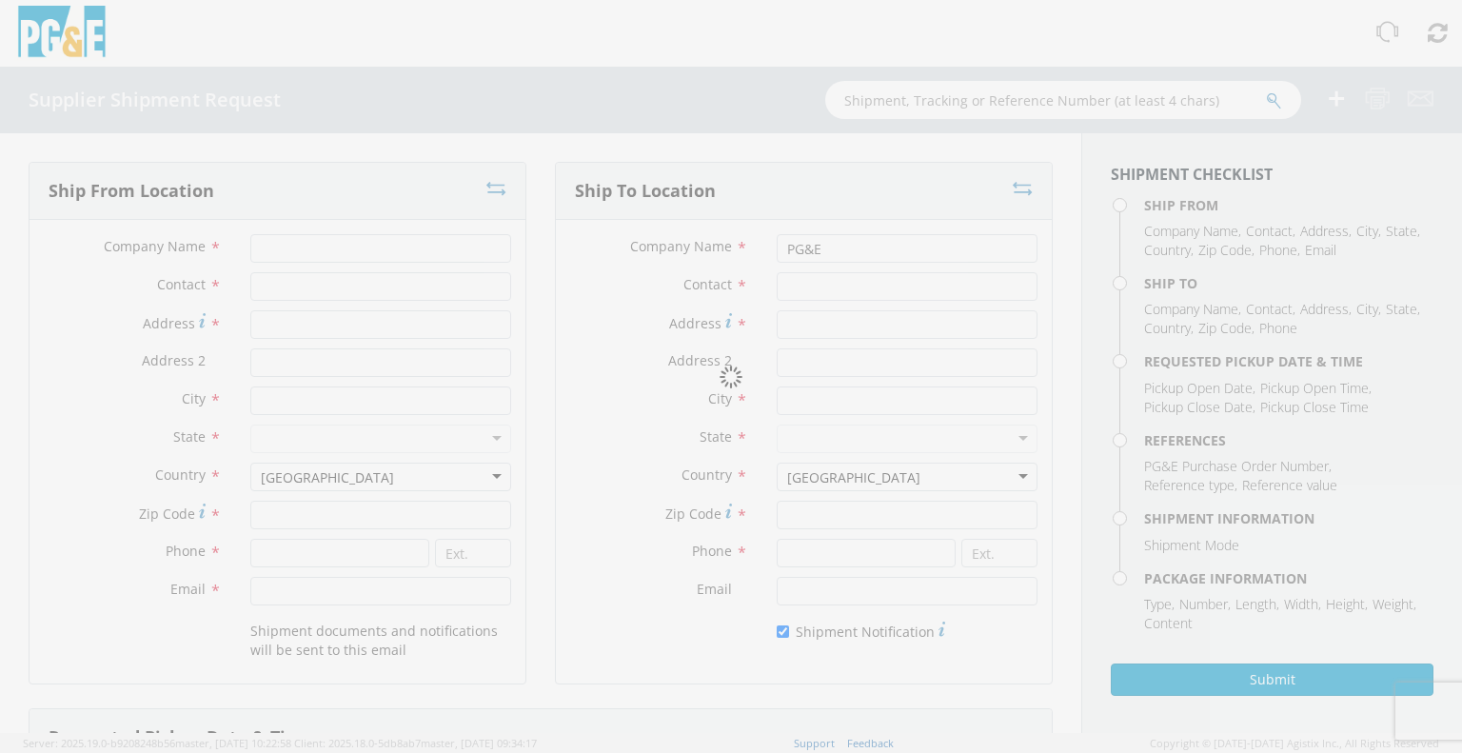
type input "95204"
type input "[PHONE_NUMBER]"
type input "[EMAIL_ADDRESS][DOMAIN_NAME]"
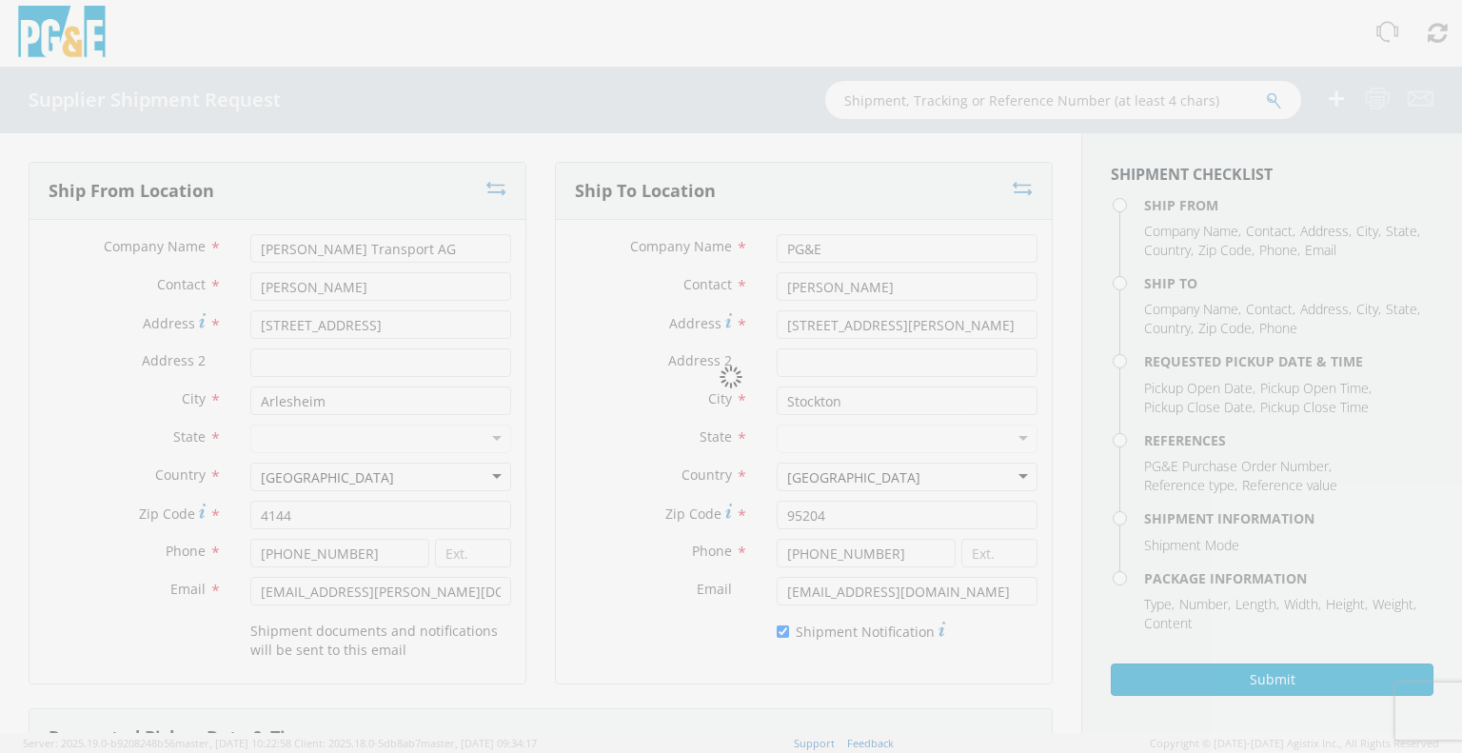
checkbox input "true"
type input "[DATE]"
type input "9:00 AM"
type input "[DATE]"
type input "4:27 PM"
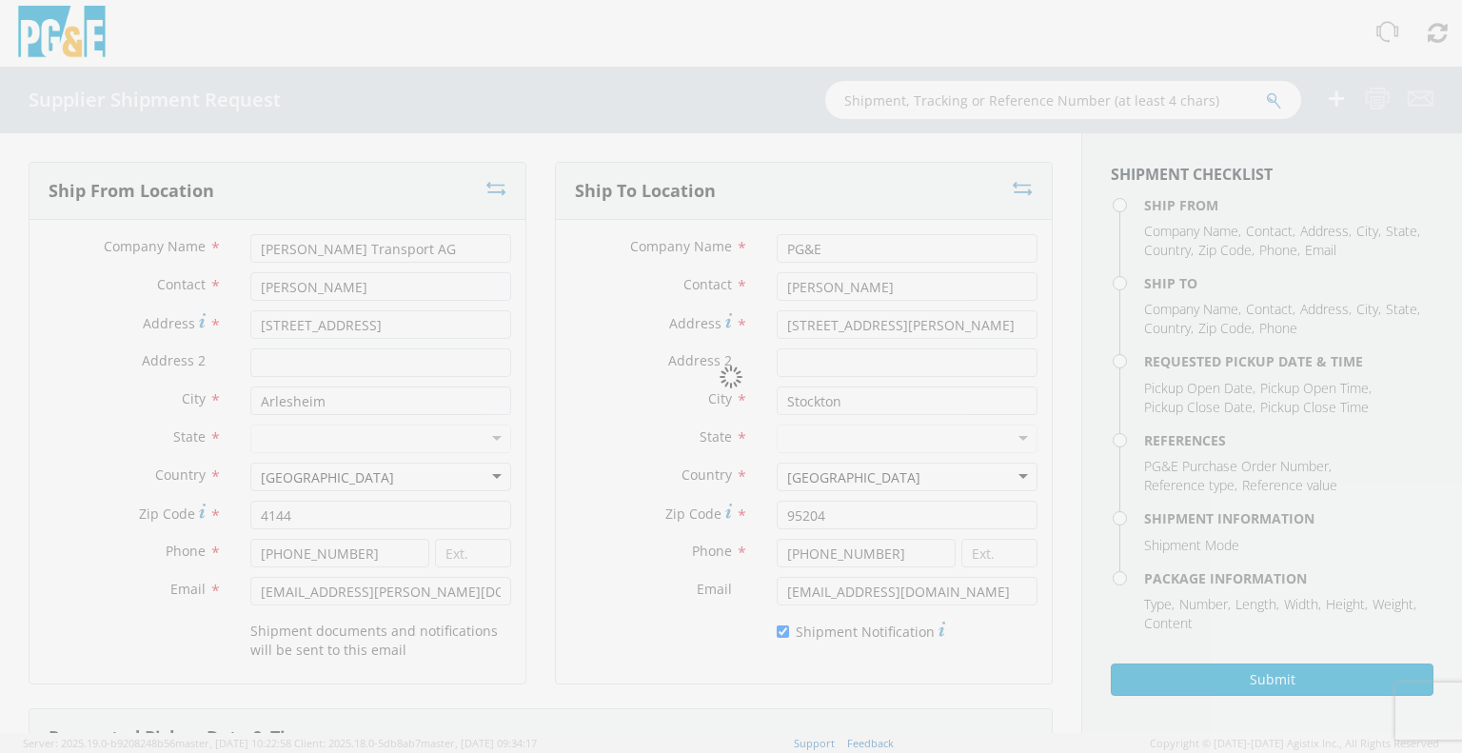
type input "3501374926"
type textarea "International air freight and dedicated US box van truck shipping"
type input "7"
type input "170"
type input "145"
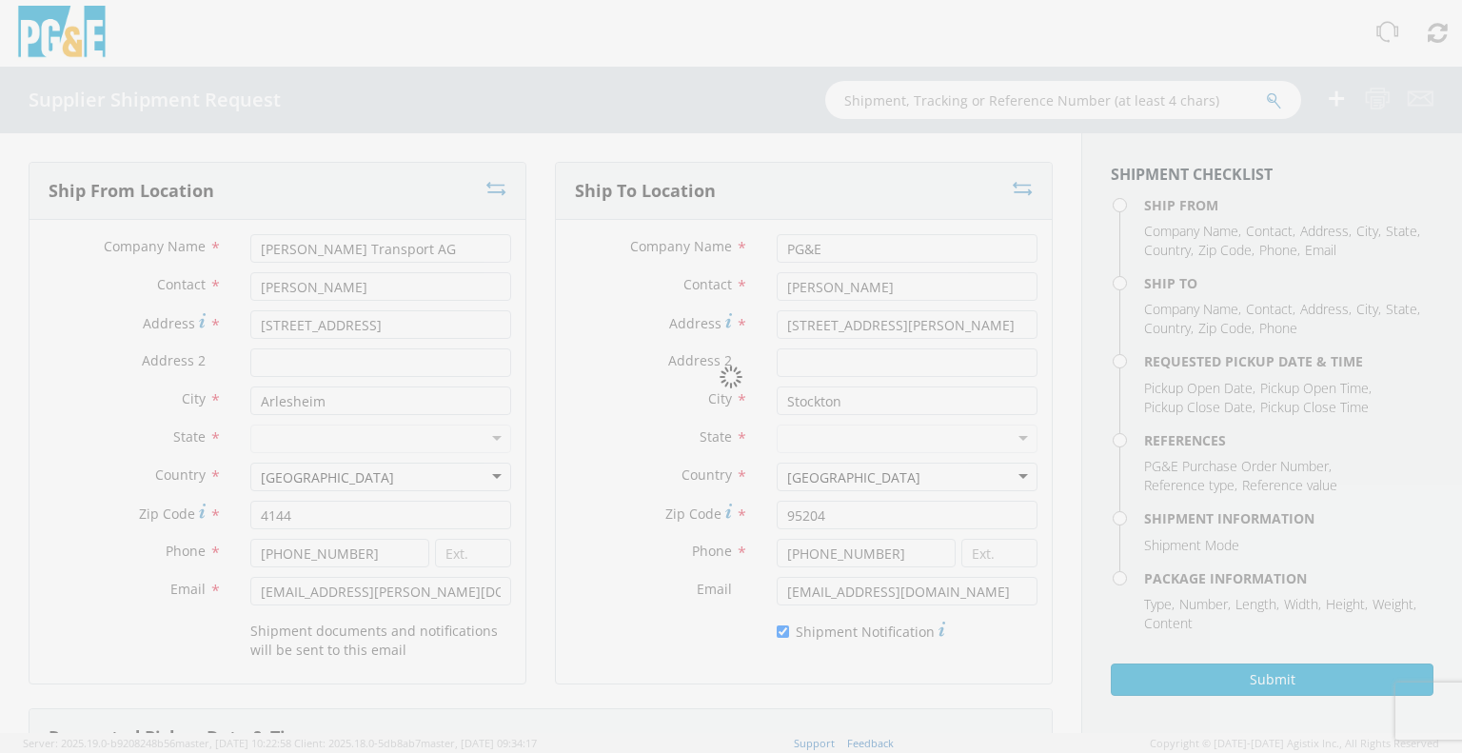
type input "68"
type input "132.45"
select select "KGS"
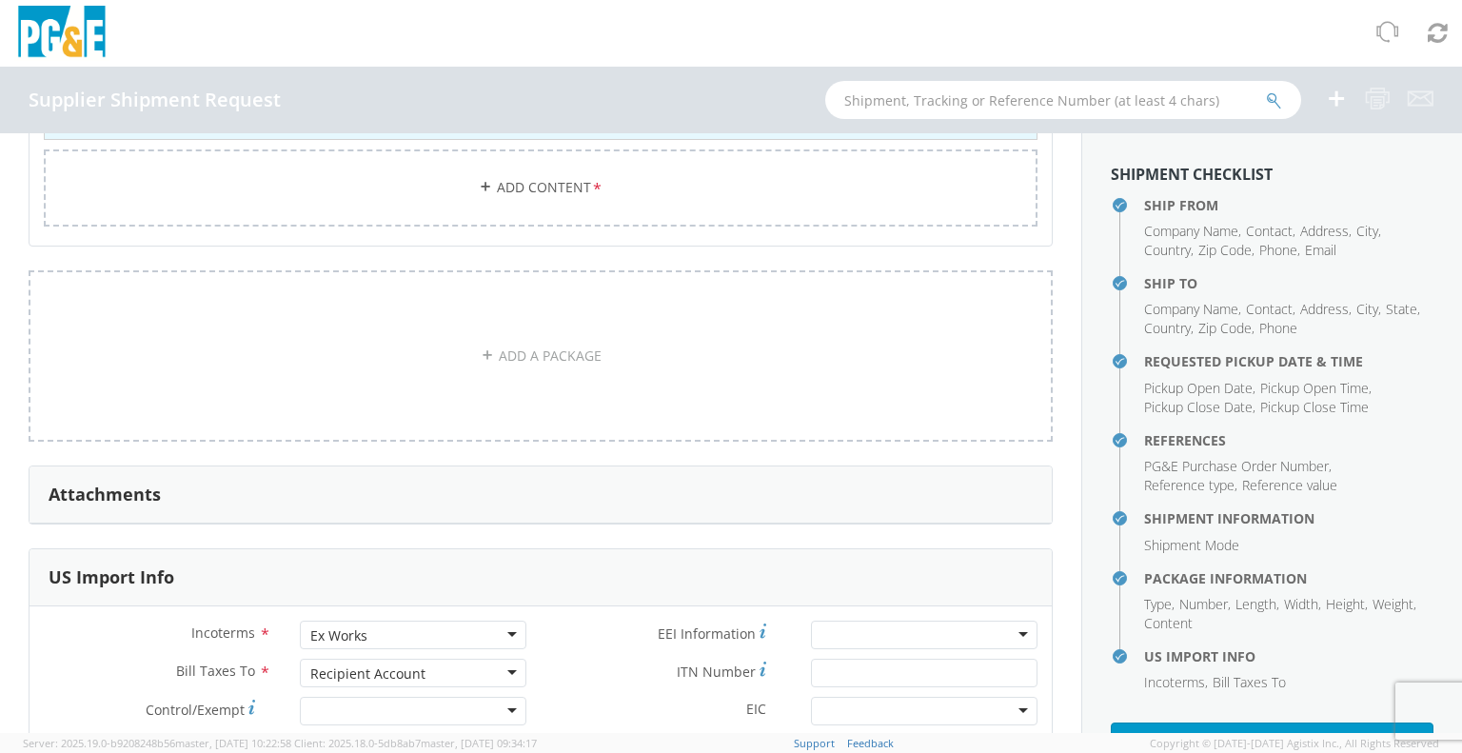
scroll to position [1618, 0]
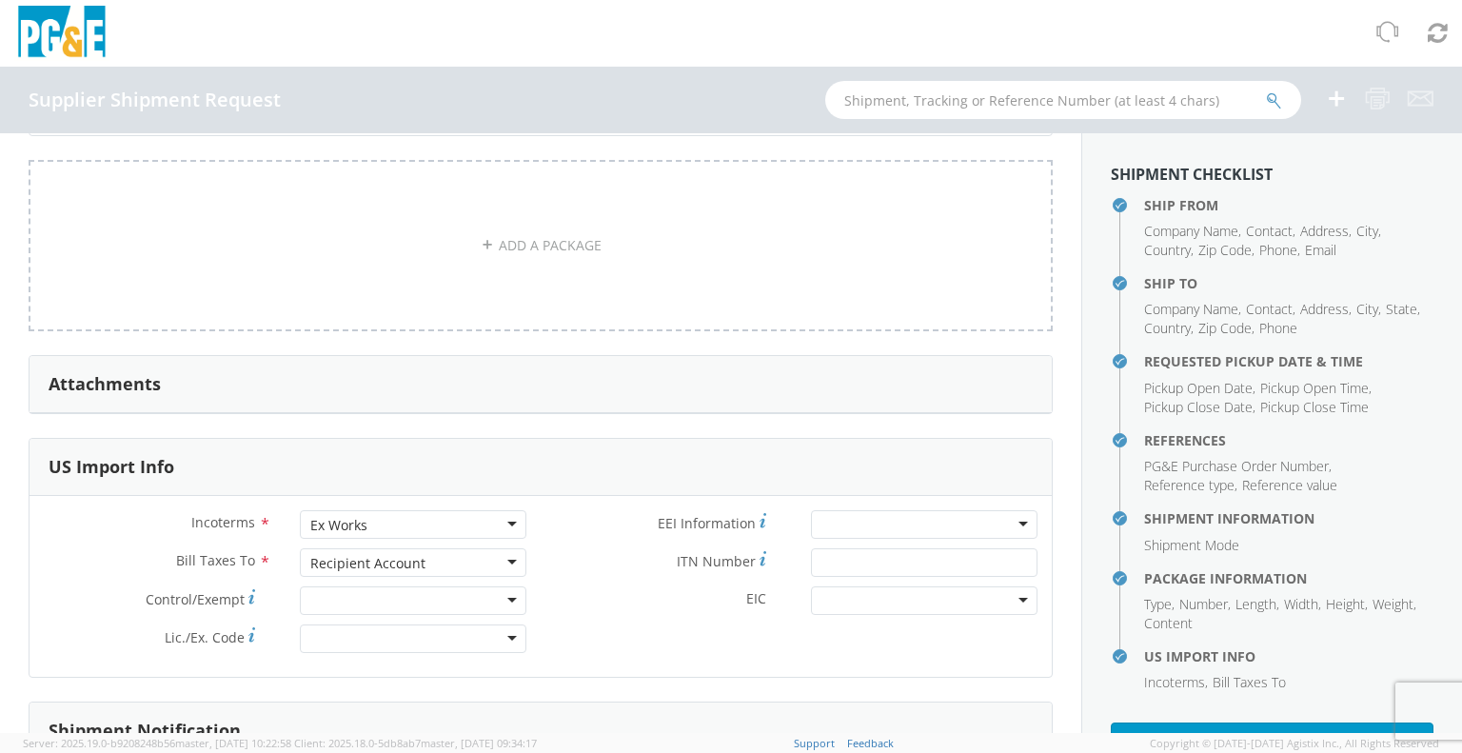
click at [85, 386] on h3 "Attachments" at bounding box center [105, 384] width 112 height 19
click at [1385, 29] on icon at bounding box center [1387, 32] width 28 height 27
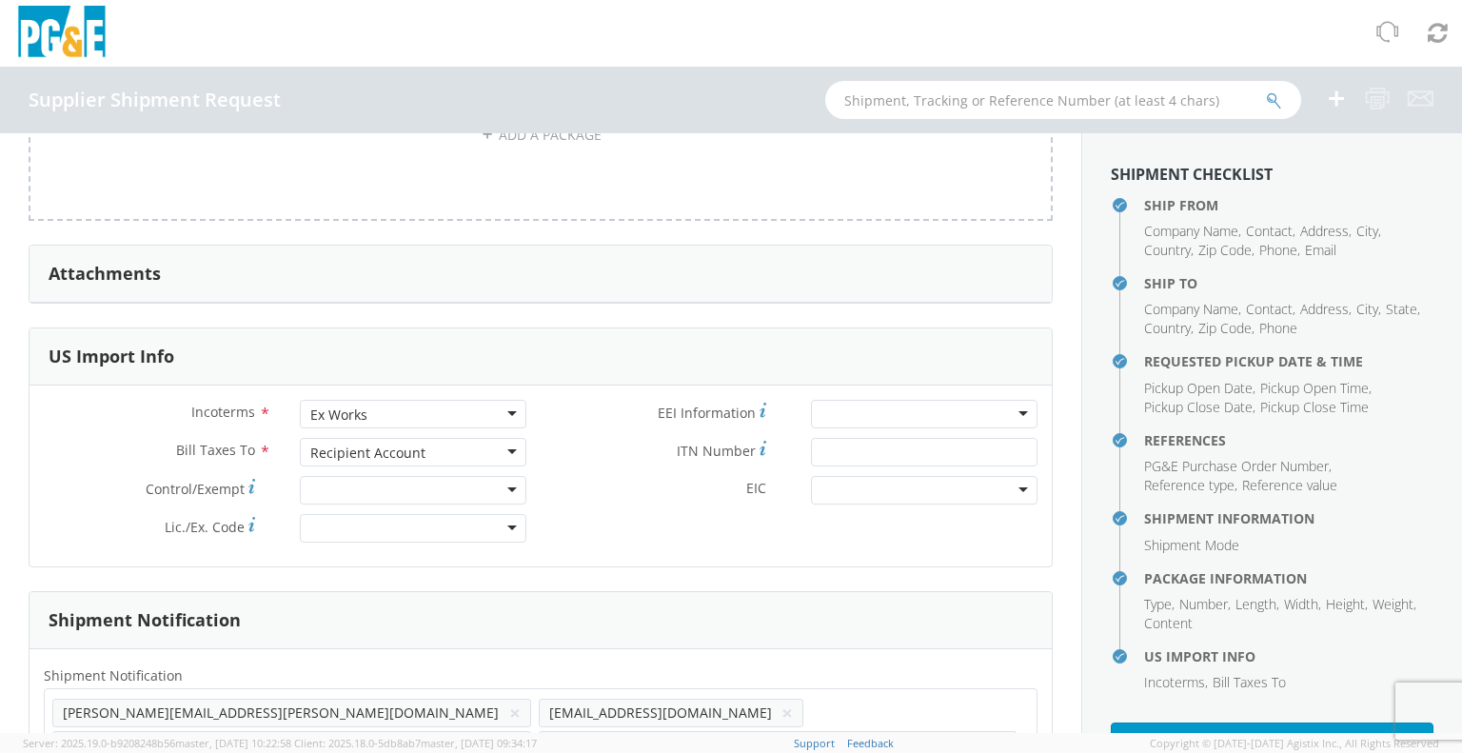
scroll to position [1904, 0]
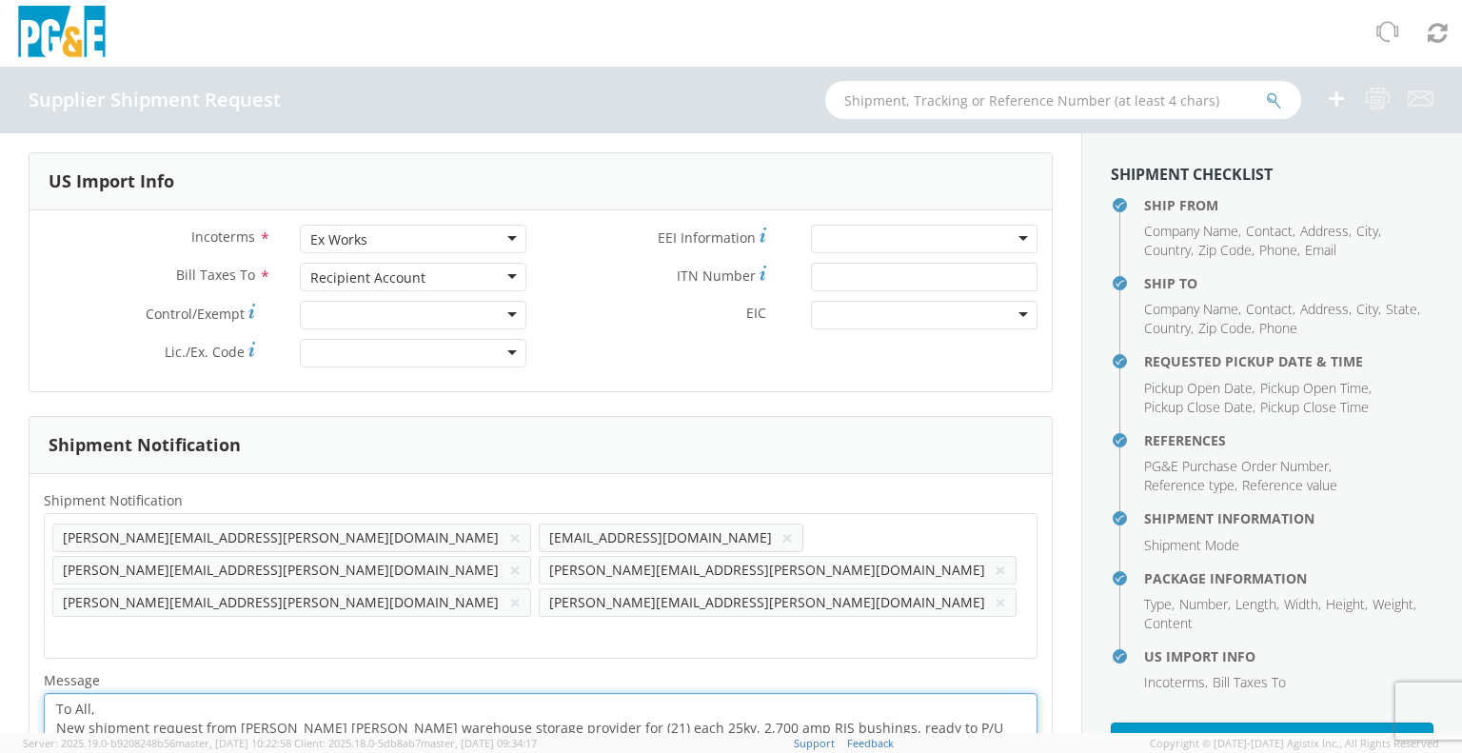
click at [175, 693] on textarea "To All, New shipment request from [PERSON_NAME] [PERSON_NAME] warehouse storage…" at bounding box center [541, 738] width 994 height 90
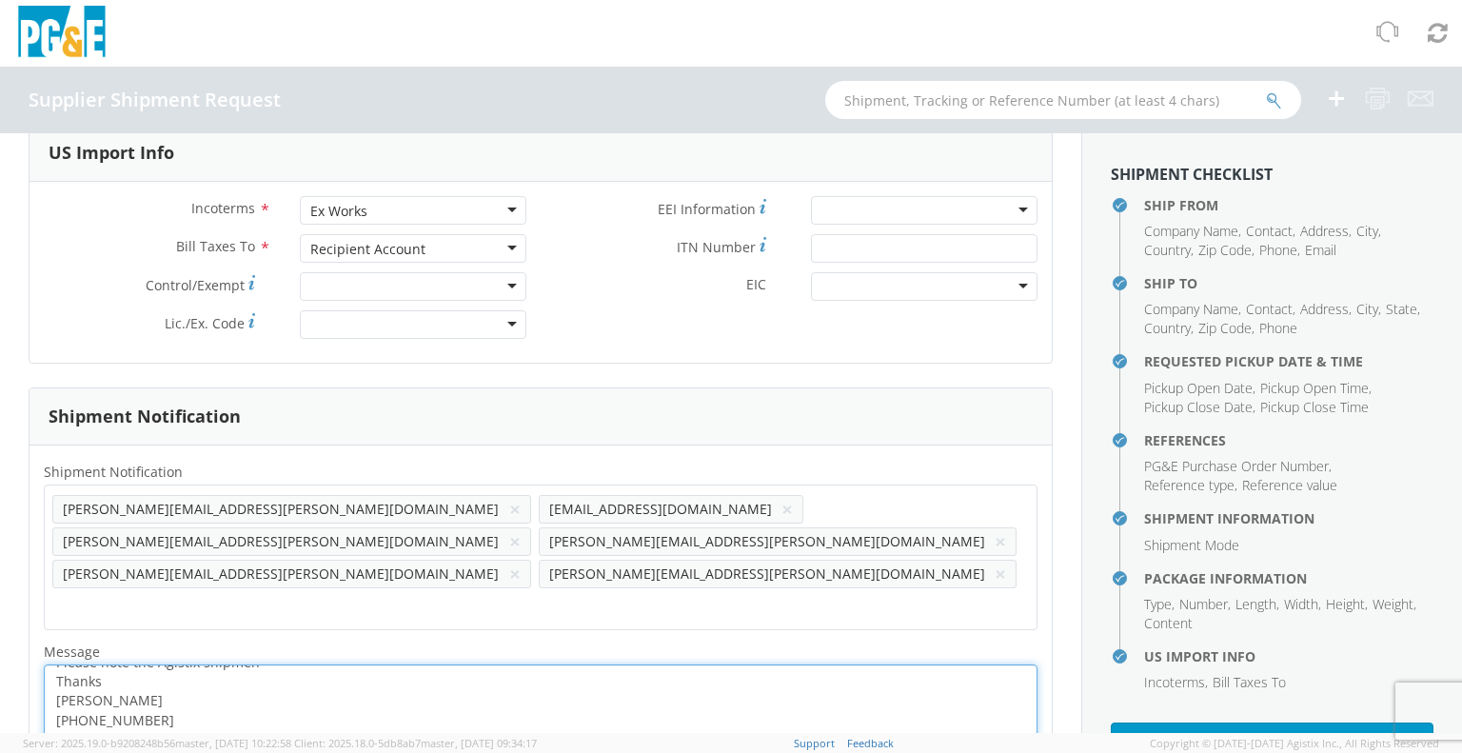
scroll to position [0, 0]
click at [57, 664] on textarea "To All, New shipment request from [PERSON_NAME] [PERSON_NAME] warehouse storage…" at bounding box center [541, 709] width 994 height 90
click at [94, 664] on textarea "To All, New shipment request from [PERSON_NAME] [PERSON_NAME] warehouse storage…" at bounding box center [541, 709] width 994 height 90
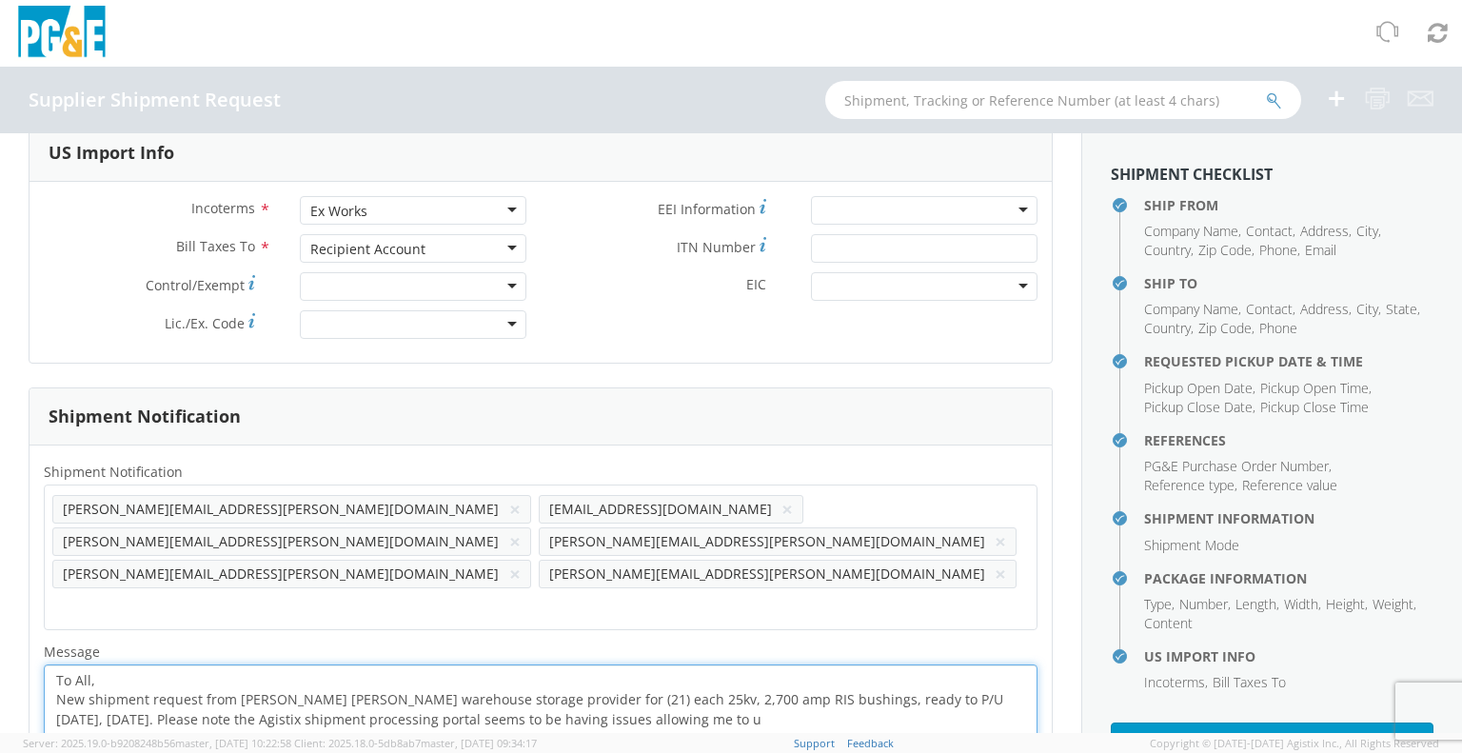
click at [700, 664] on textarea "To All, New shipment request from [PERSON_NAME] [PERSON_NAME] warehouse storage…" at bounding box center [541, 709] width 994 height 90
drag, startPoint x: 697, startPoint y: 646, endPoint x: 742, endPoint y: 697, distance: 68.1
click at [742, 697] on div "Shipment Notification * Add email addresses separated by comma [PERSON_NAME][EM…" at bounding box center [541, 611] width 1022 height 333
click at [1017, 681] on textarea "To All, New shipment request from [PERSON_NAME] [PERSON_NAME] warehouse storage…" at bounding box center [541, 709] width 994 height 90
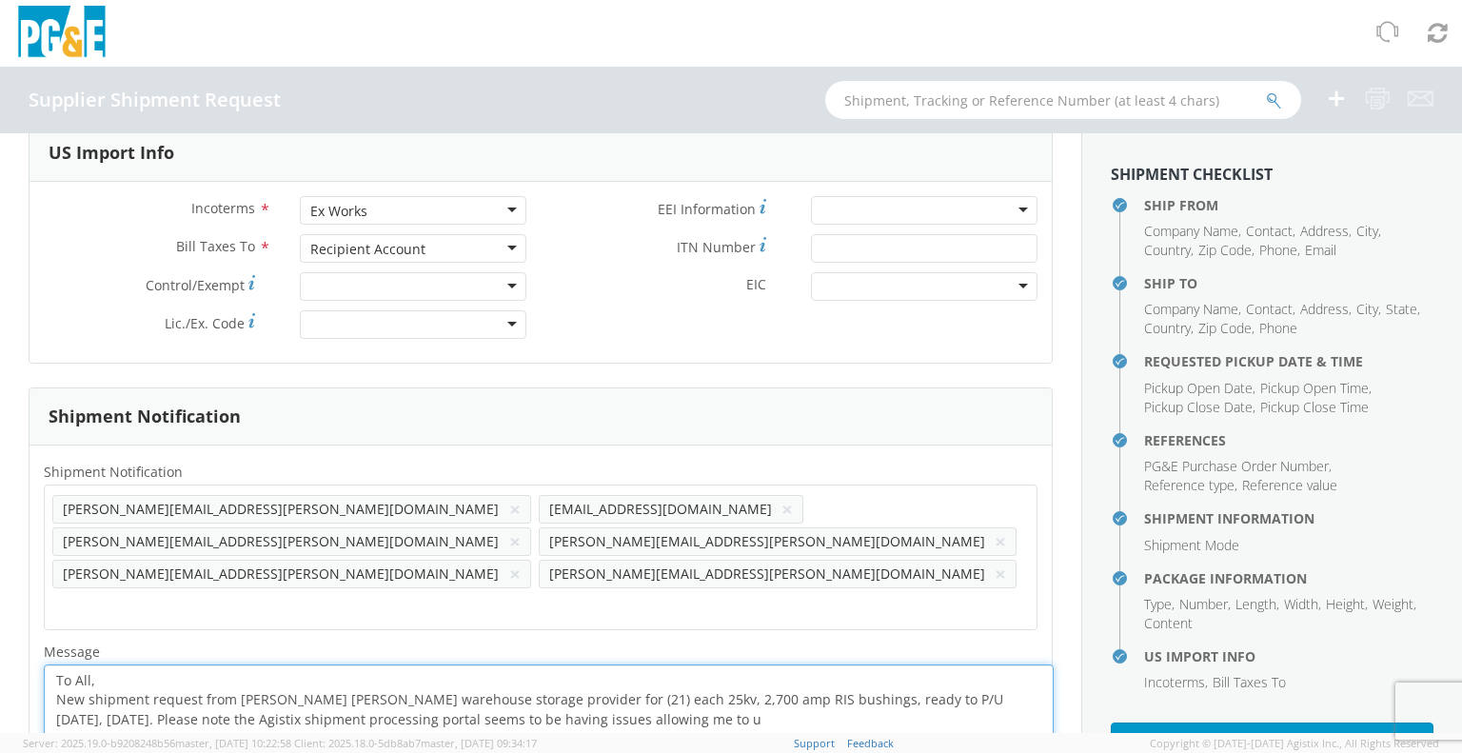
drag, startPoint x: 1017, startPoint y: 681, endPoint x: 1049, endPoint y: 710, distance: 42.4
click at [1049, 710] on textarea "To All, New shipment request from [PERSON_NAME] [PERSON_NAME] warehouse storage…" at bounding box center [549, 723] width 1010 height 118
click at [746, 664] on textarea "To All, New shipment request from [PERSON_NAME] [PERSON_NAME] warehouse storage…" at bounding box center [549, 723] width 1010 height 118
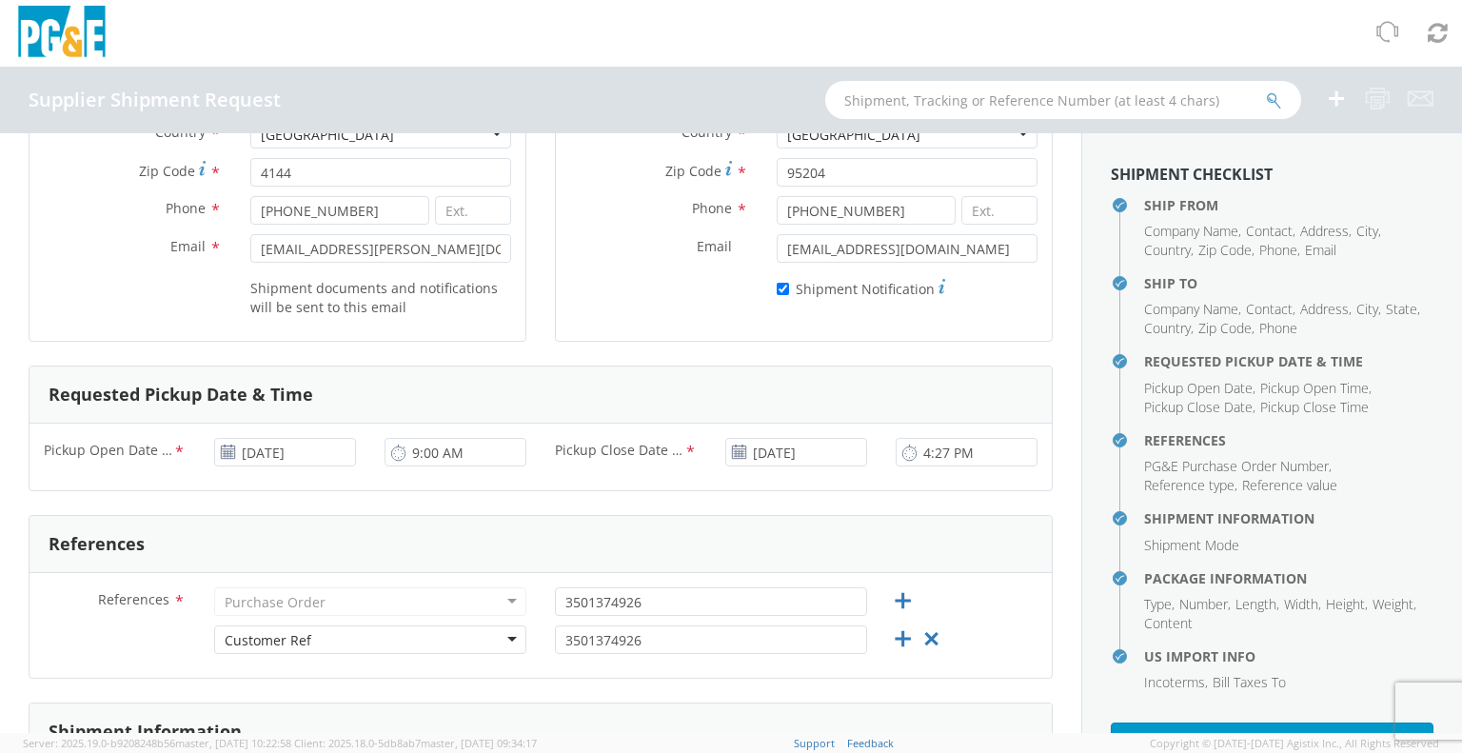
scroll to position [124, 0]
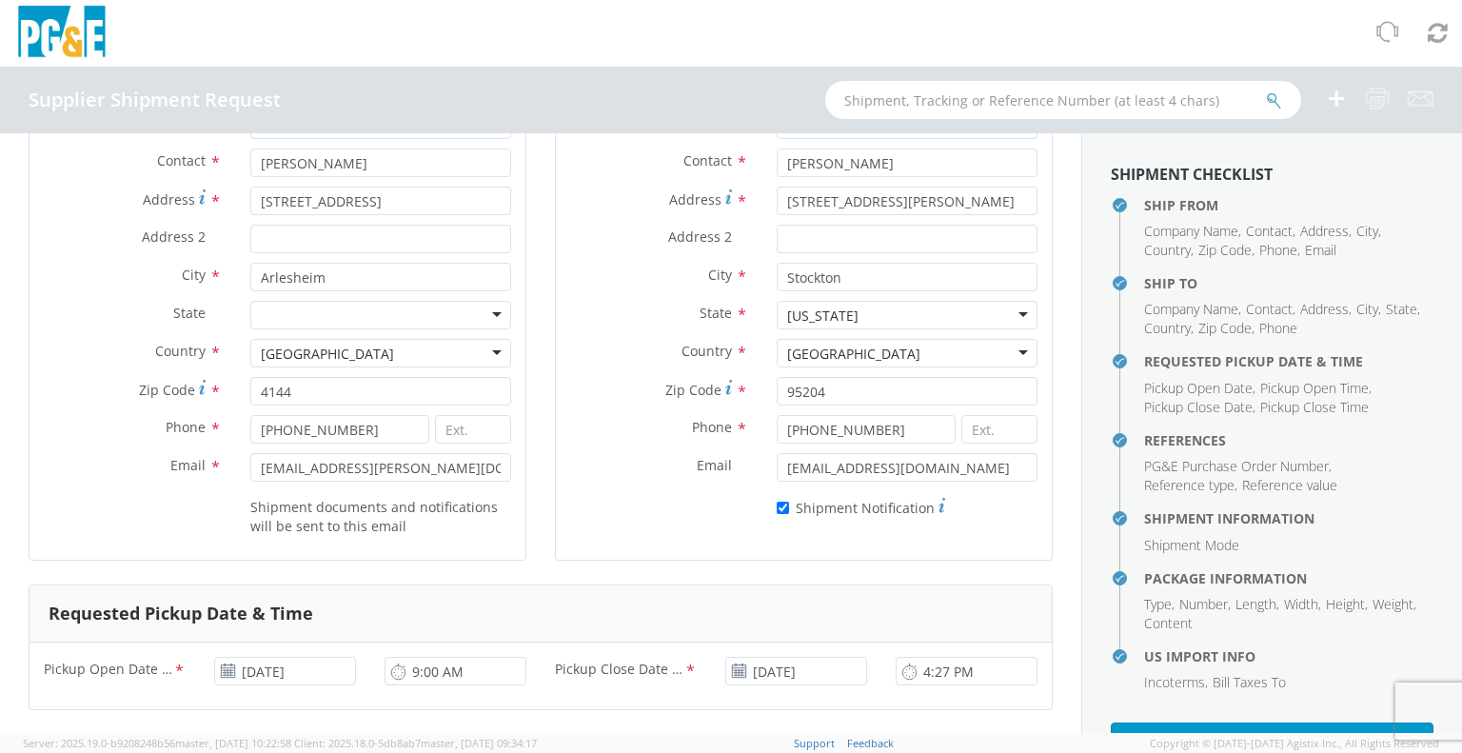
type textarea "To All, New shipment request from [PERSON_NAME] [PERSON_NAME] warehouse storage…"
click at [358, 43] on div at bounding box center [731, 33] width 1462 height 67
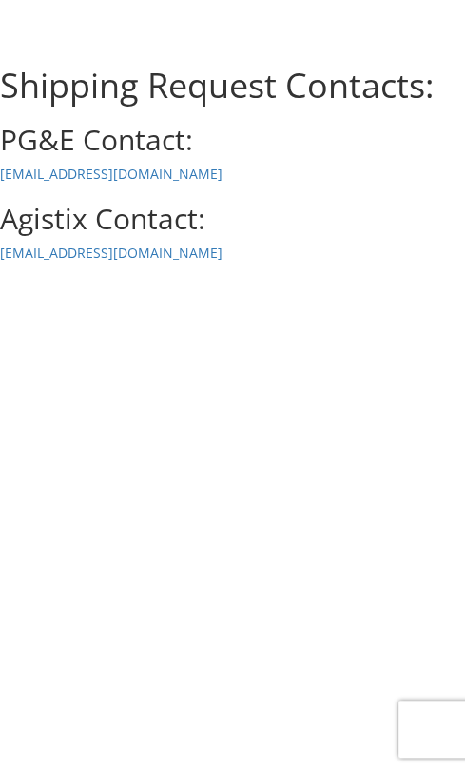
click at [149, 254] on p "support@agistix.com" at bounding box center [232, 253] width 465 height 19
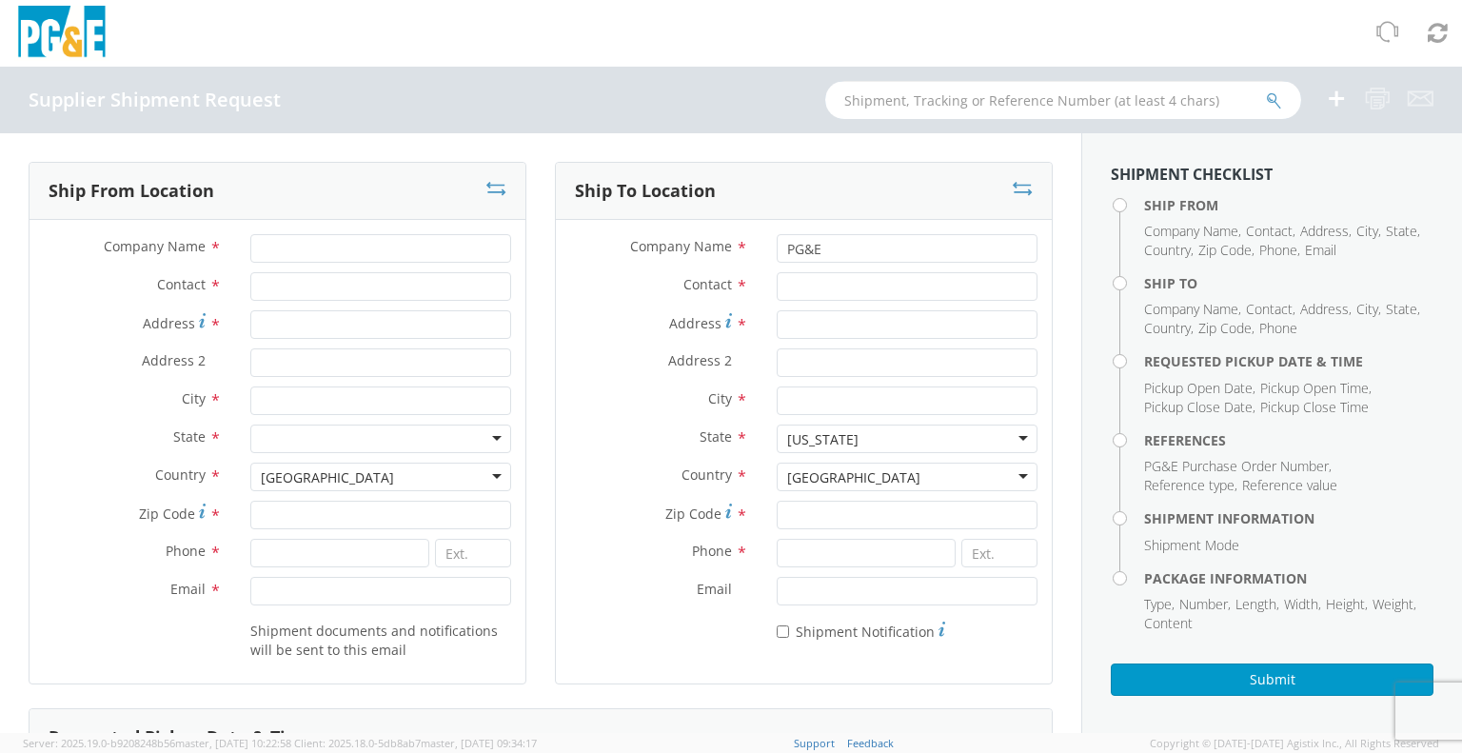
click at [1108, 105] on input "text" at bounding box center [1063, 100] width 476 height 38
type input "56411968"
click at [1269, 98] on icon "submit" at bounding box center [1274, 100] width 16 height 17
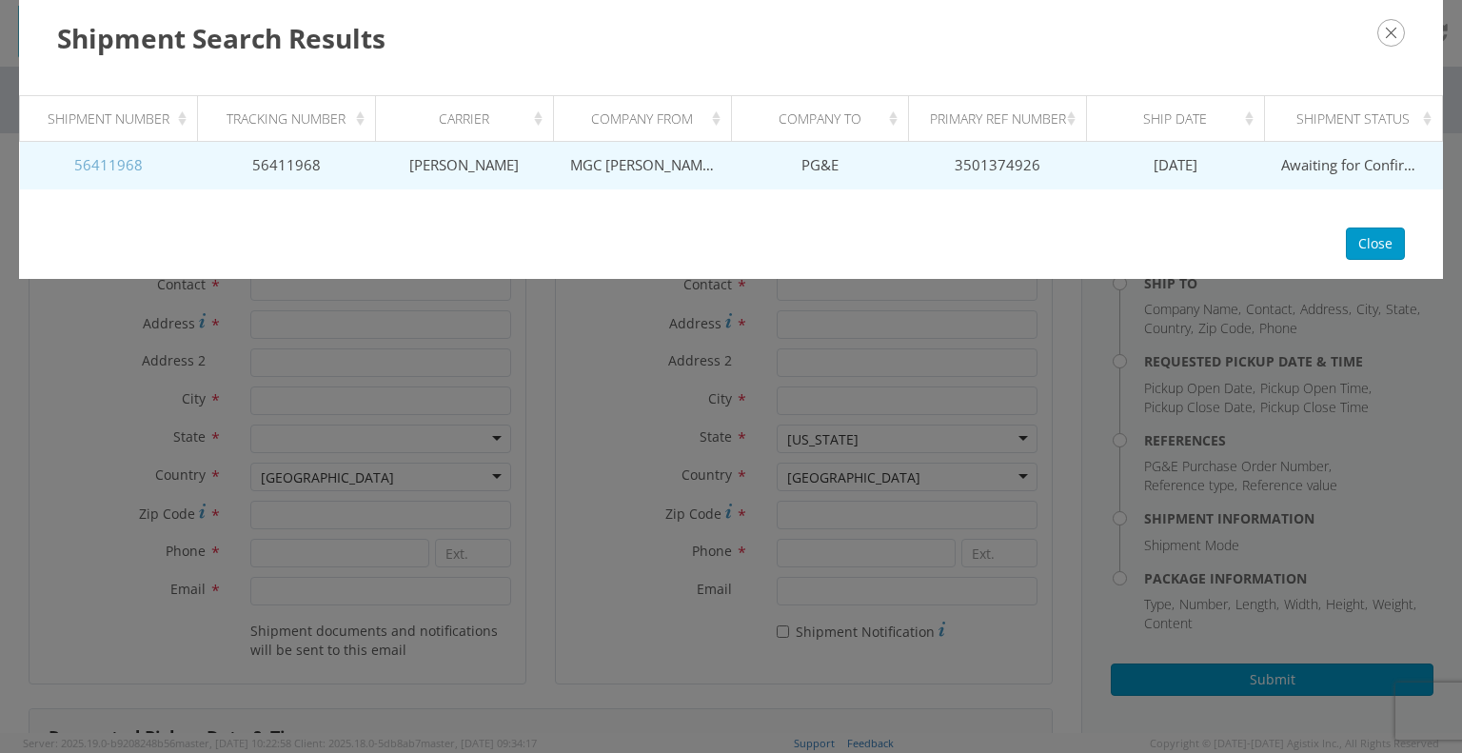
click at [113, 159] on link "56411968" at bounding box center [108, 164] width 69 height 19
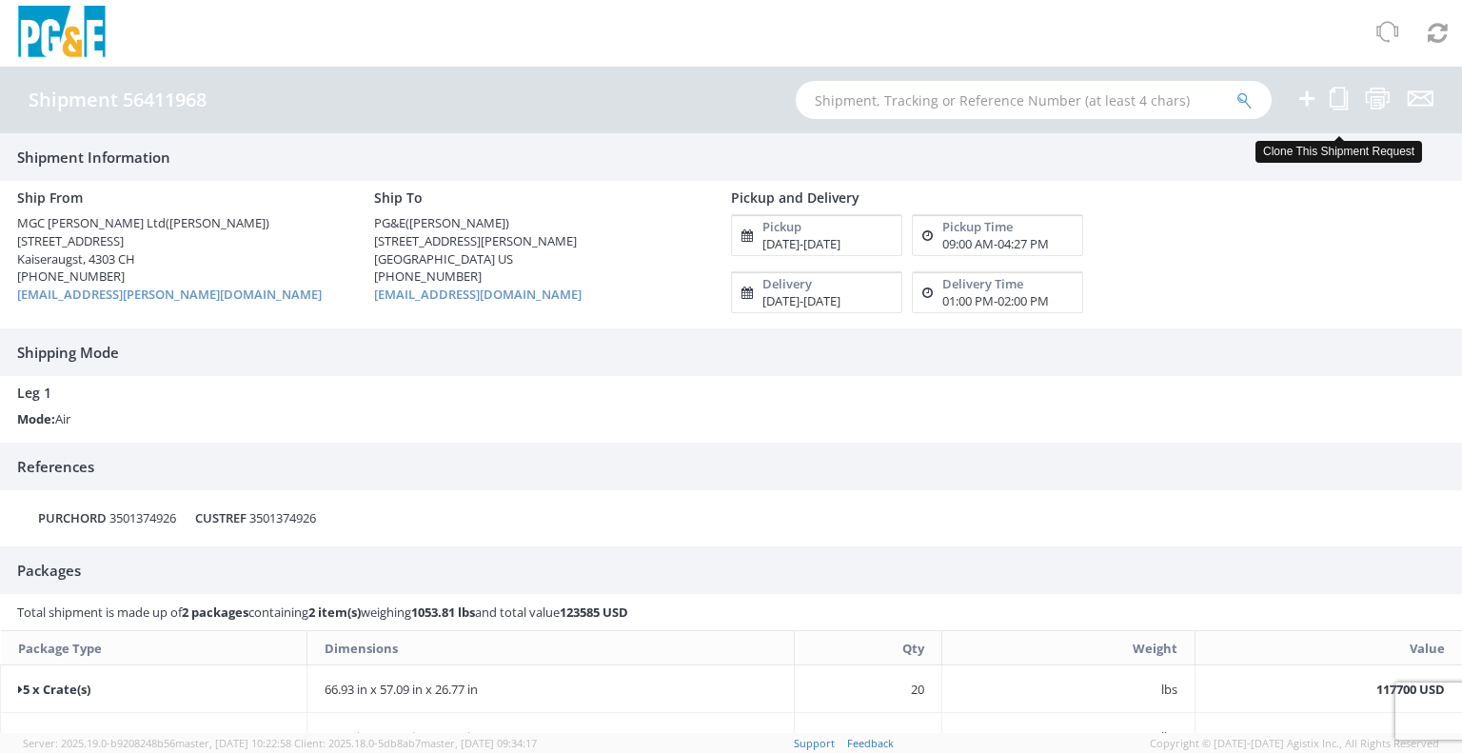
click at [1333, 98] on icon at bounding box center [1339, 99] width 18 height 24
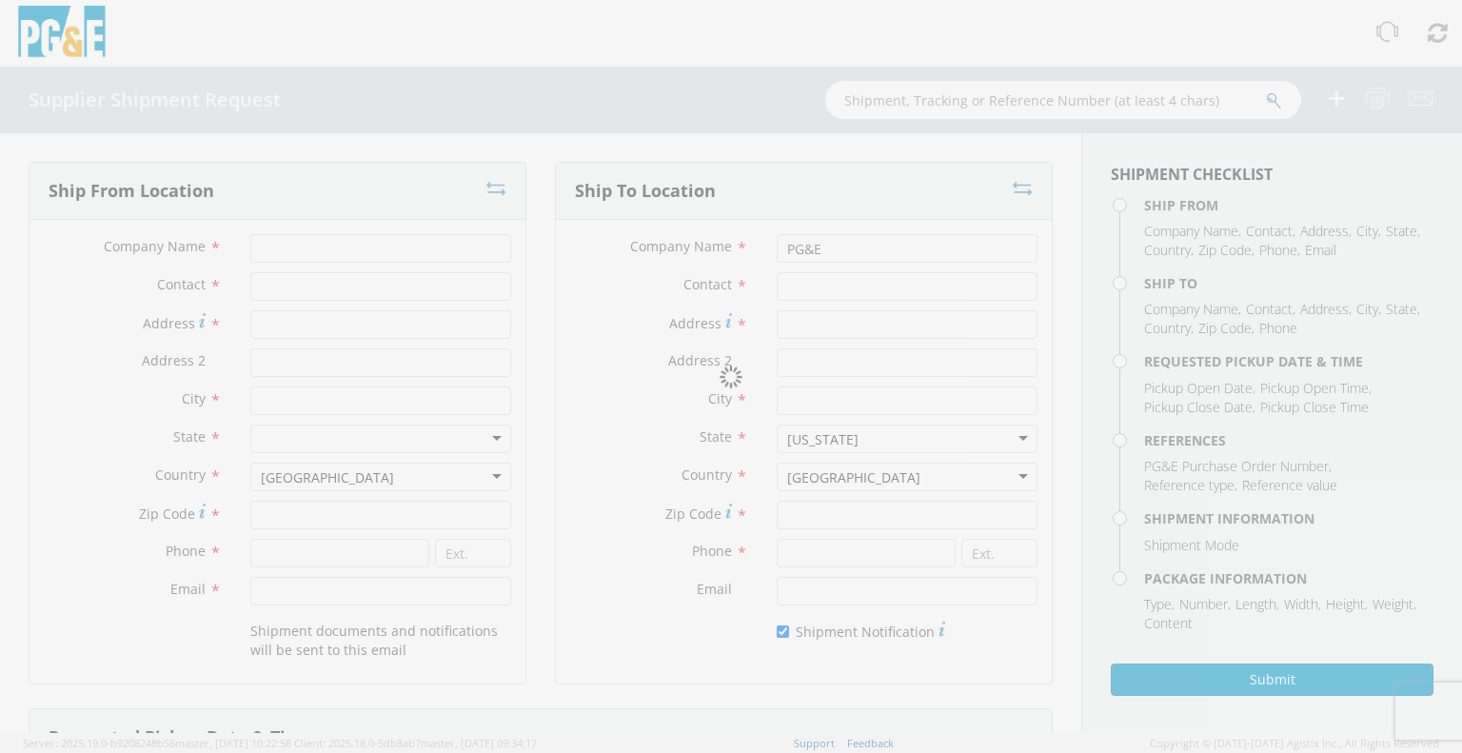
type input "MGC Moser-Glaser Ltd"
type input "[PERSON_NAME]"
type input "Lerchenweg 21"
type input "Kaiseraugst"
type input "4303"
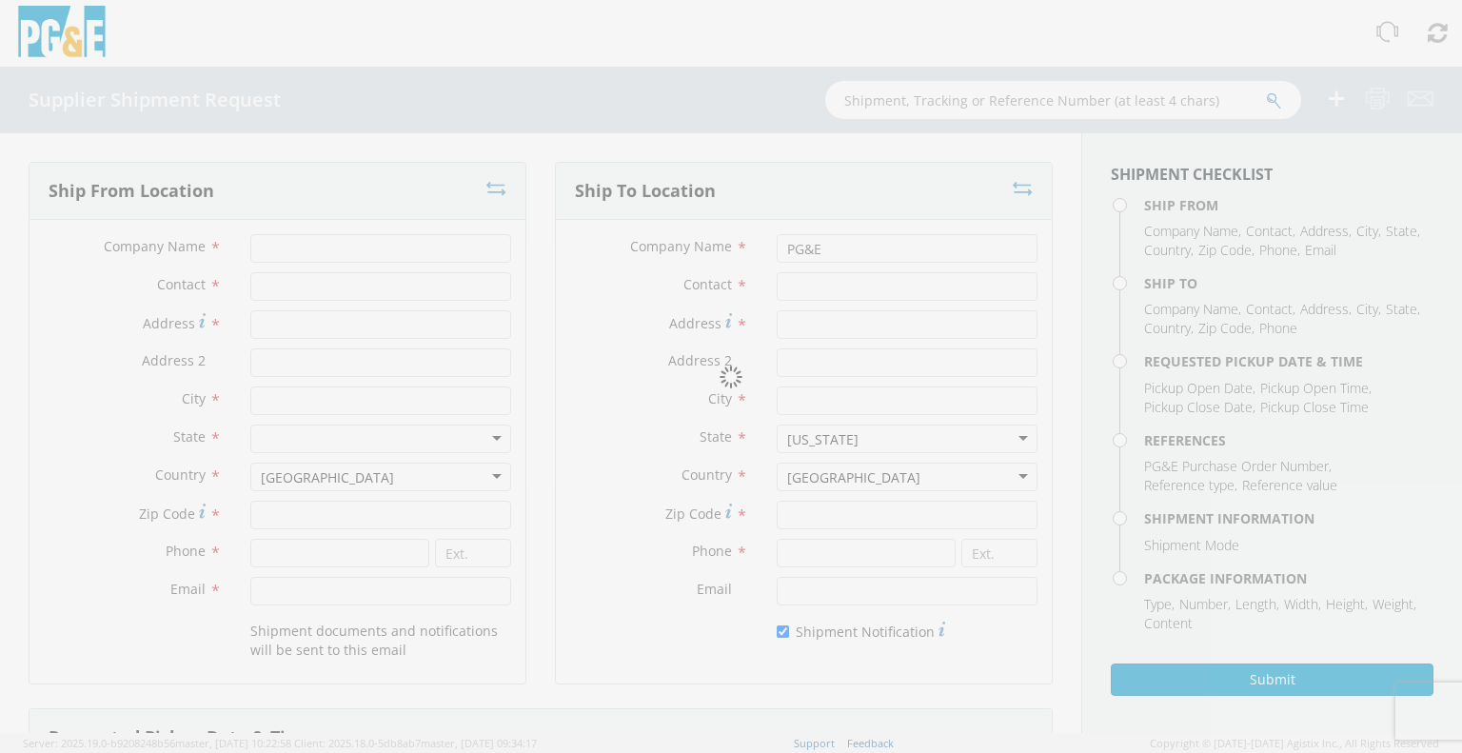
type input "[PHONE_NUMBER]"
type input "[EMAIL_ADDRESS][PERSON_NAME][DOMAIN_NAME]"
type input "[PERSON_NAME]"
type input "[STREET_ADDRESS][PERSON_NAME]"
type input "Stockton"
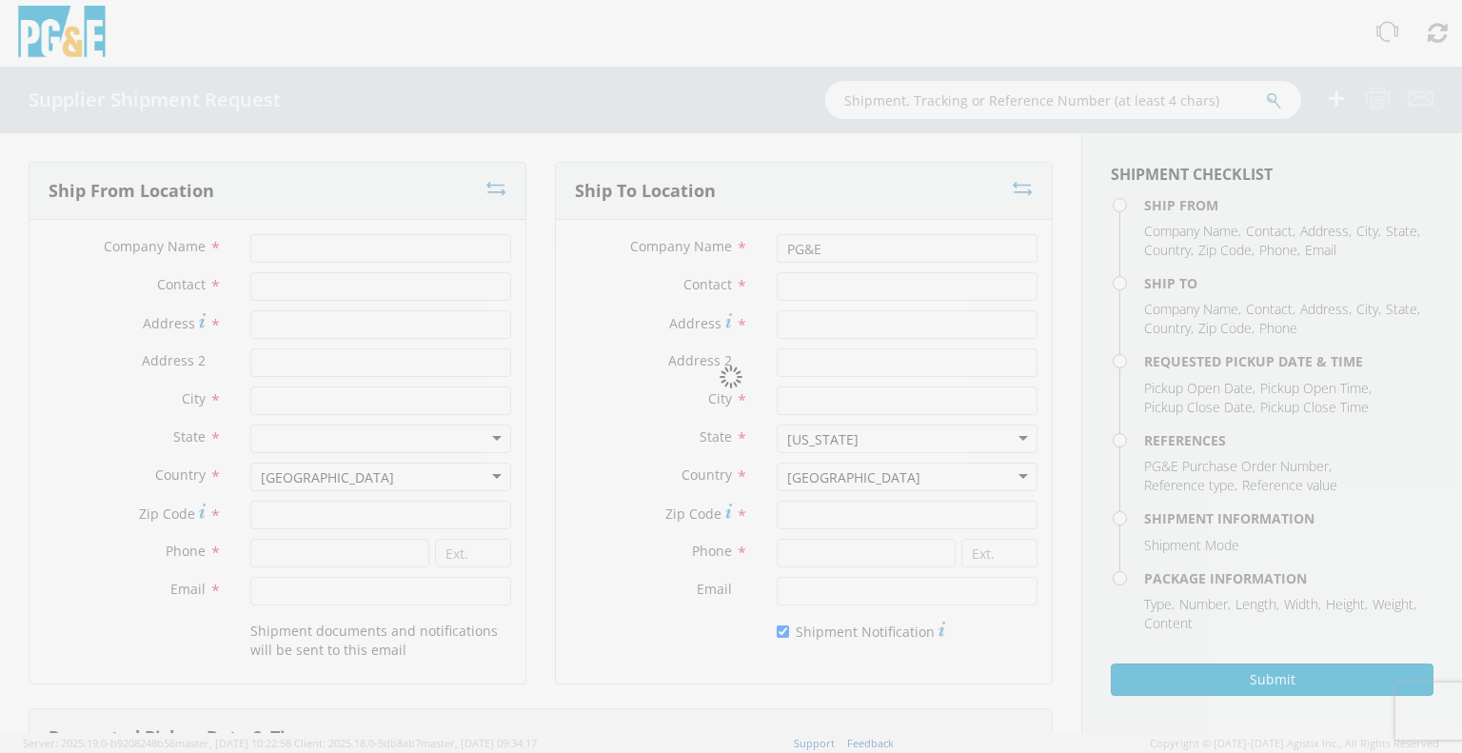
type input "95204"
type input "[PHONE_NUMBER]"
type input "[EMAIL_ADDRESS][DOMAIN_NAME]"
checkbox input "true"
type input "08/11/2025"
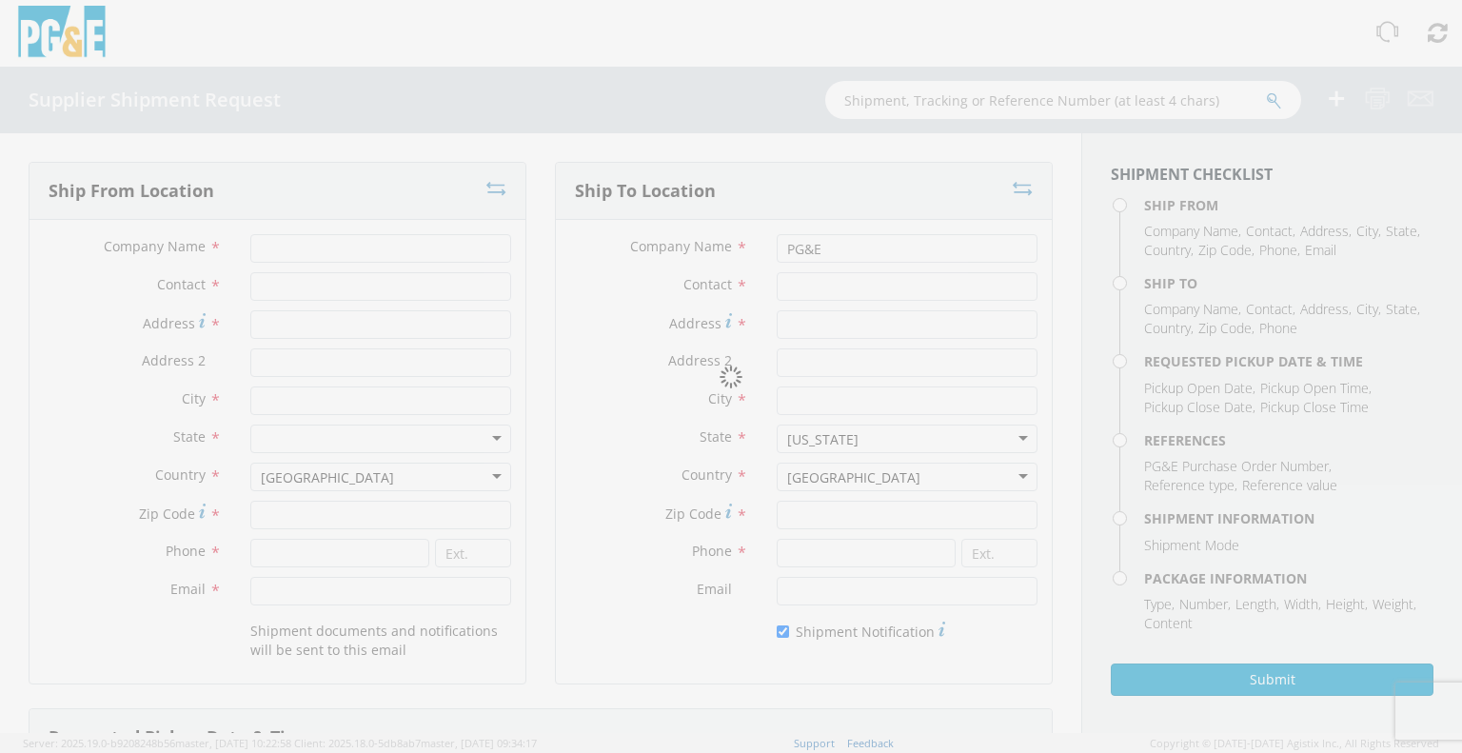
type input "9:00 AM"
type input "08/11/2025"
type input "4:27 PM"
type input "3501374926"
type textarea "International air freight and dedicated US box van truck shipping"
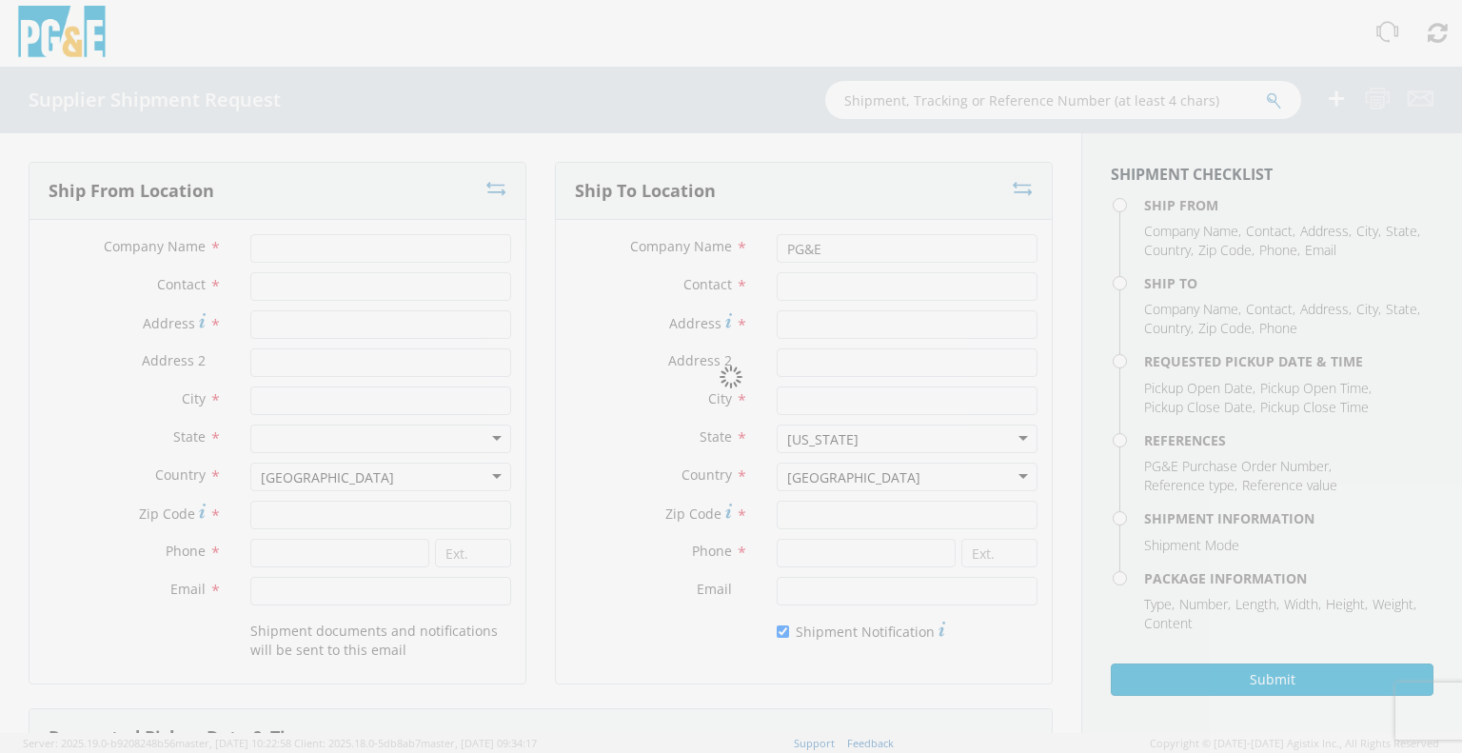
type input "5"
type input "170"
type input "145"
type input "68"
type input "162.84"
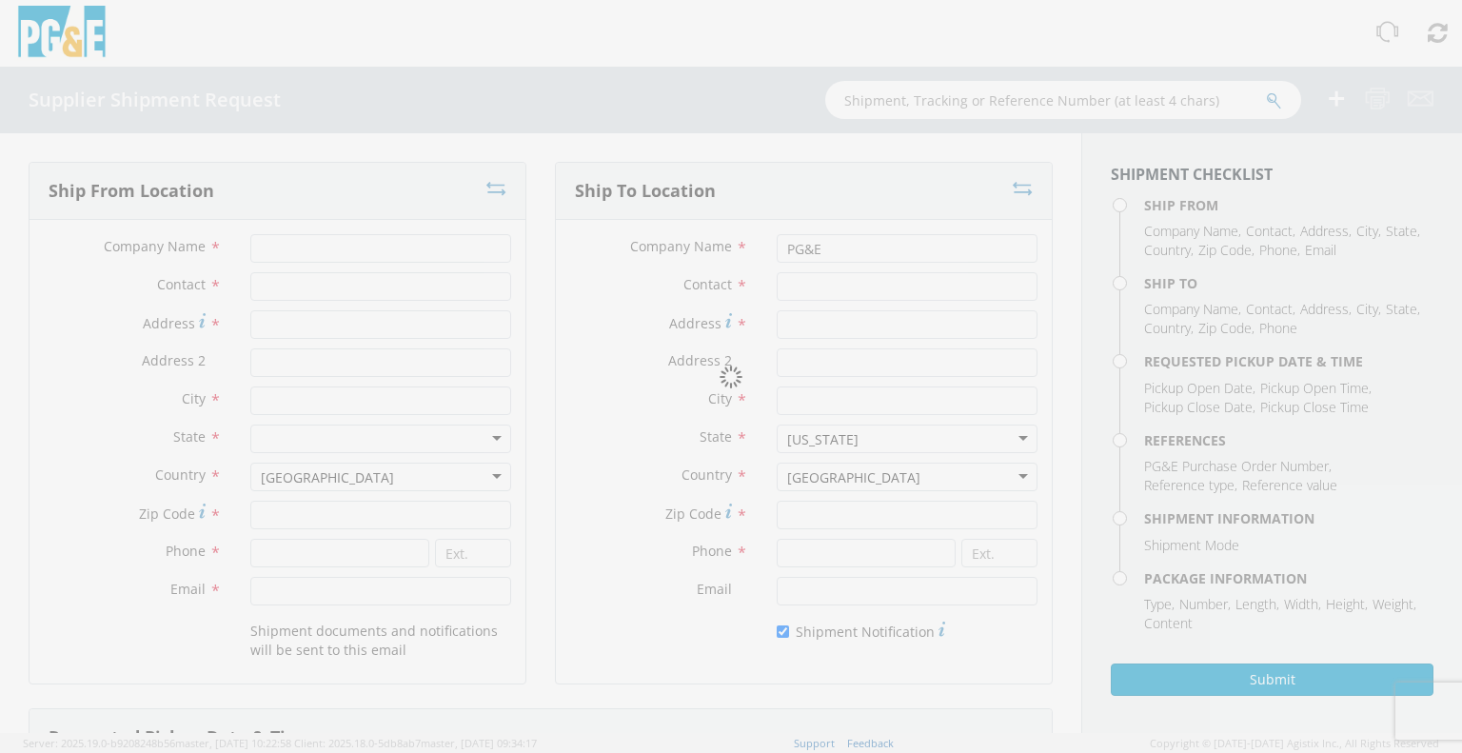
select select "KGS"
type textarea "Shipment #56411968 has been booked; once the carrier confirms the shipment you …"
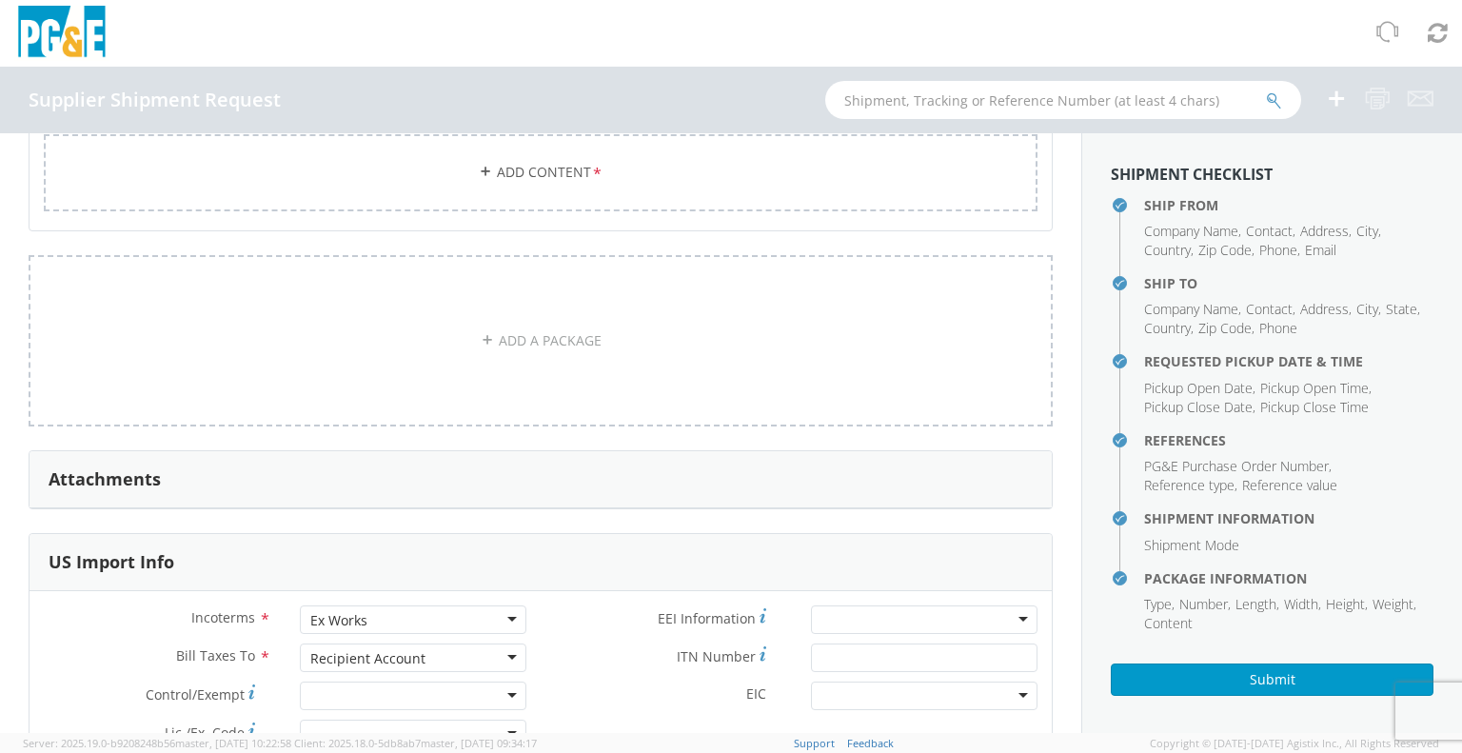
scroll to position [1999, 0]
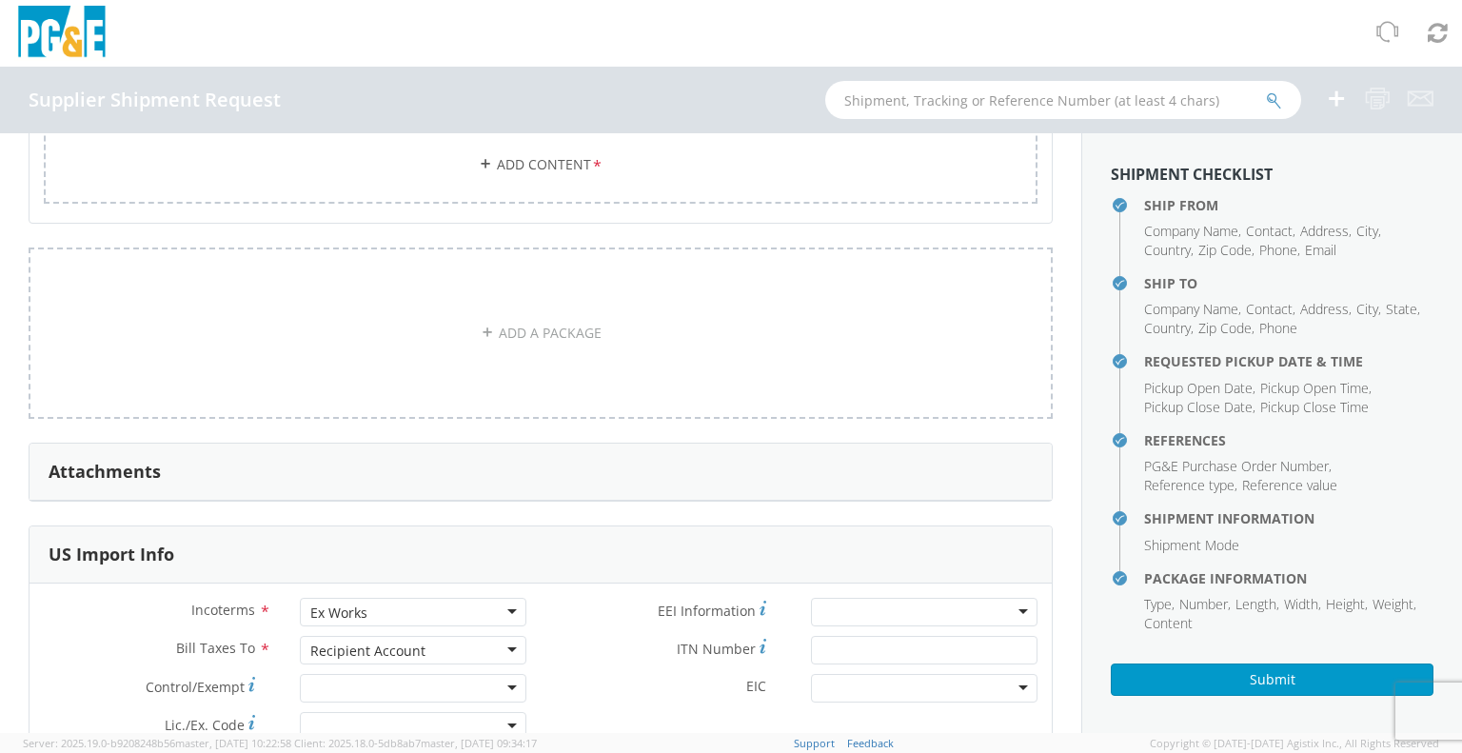
click at [453, 470] on div "Attachments" at bounding box center [541, 472] width 1022 height 57
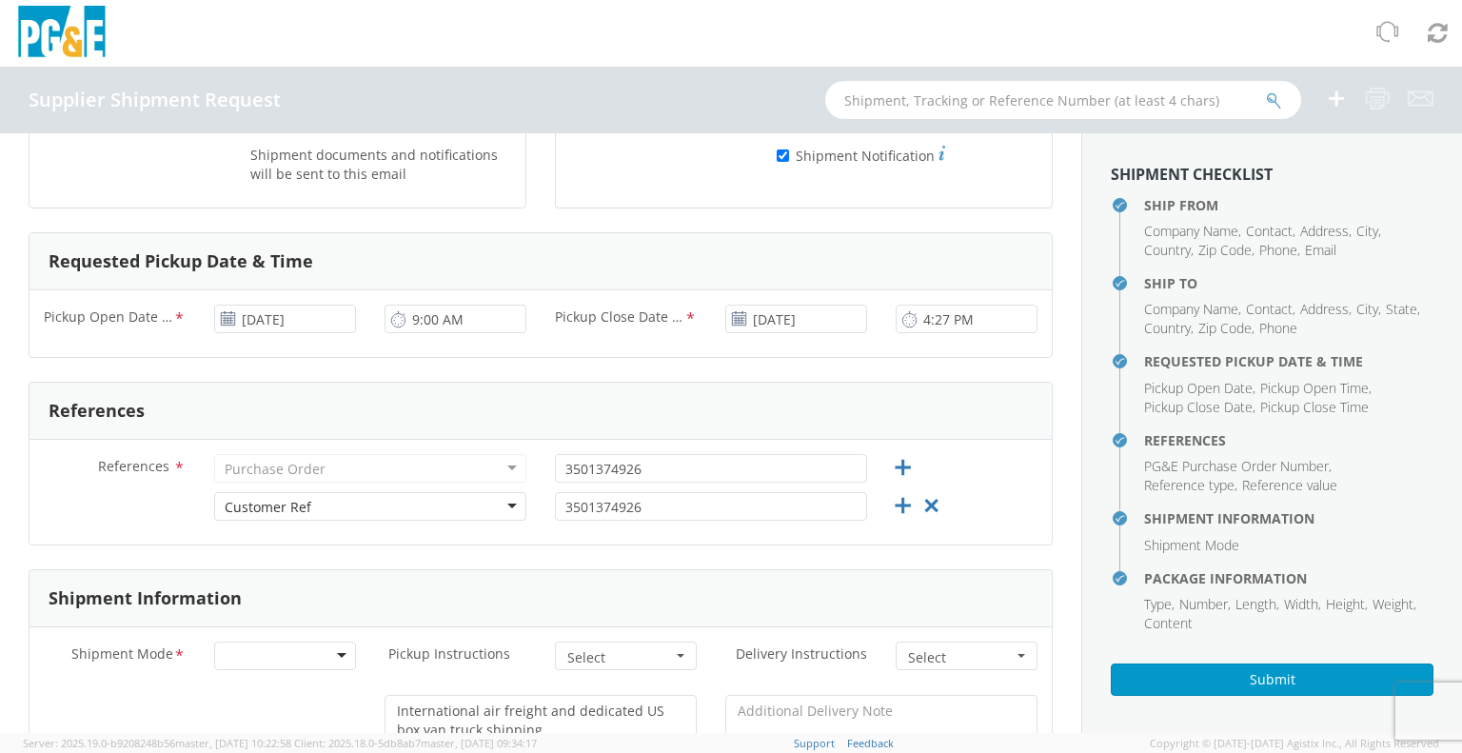
scroll to position [0, 0]
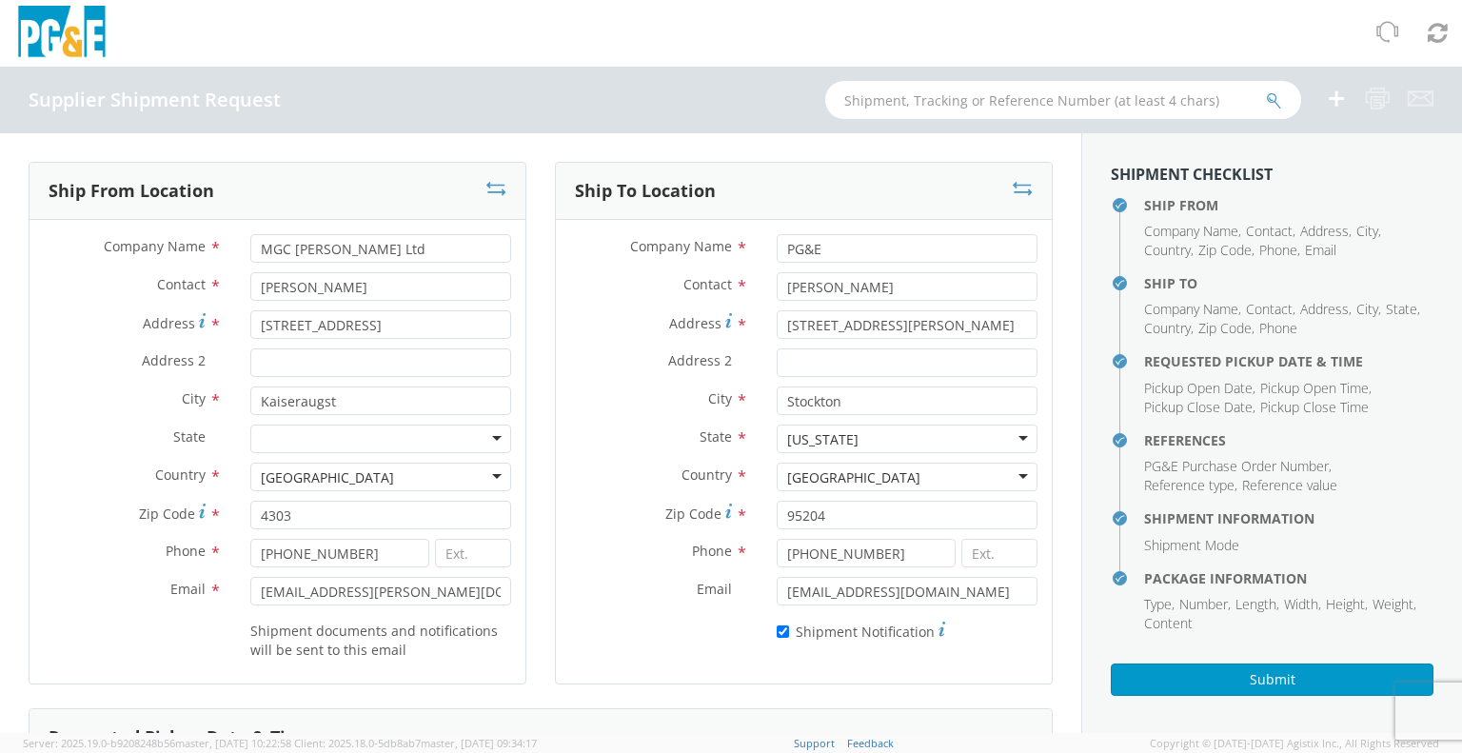
click at [1336, 96] on icon at bounding box center [1336, 99] width 23 height 24
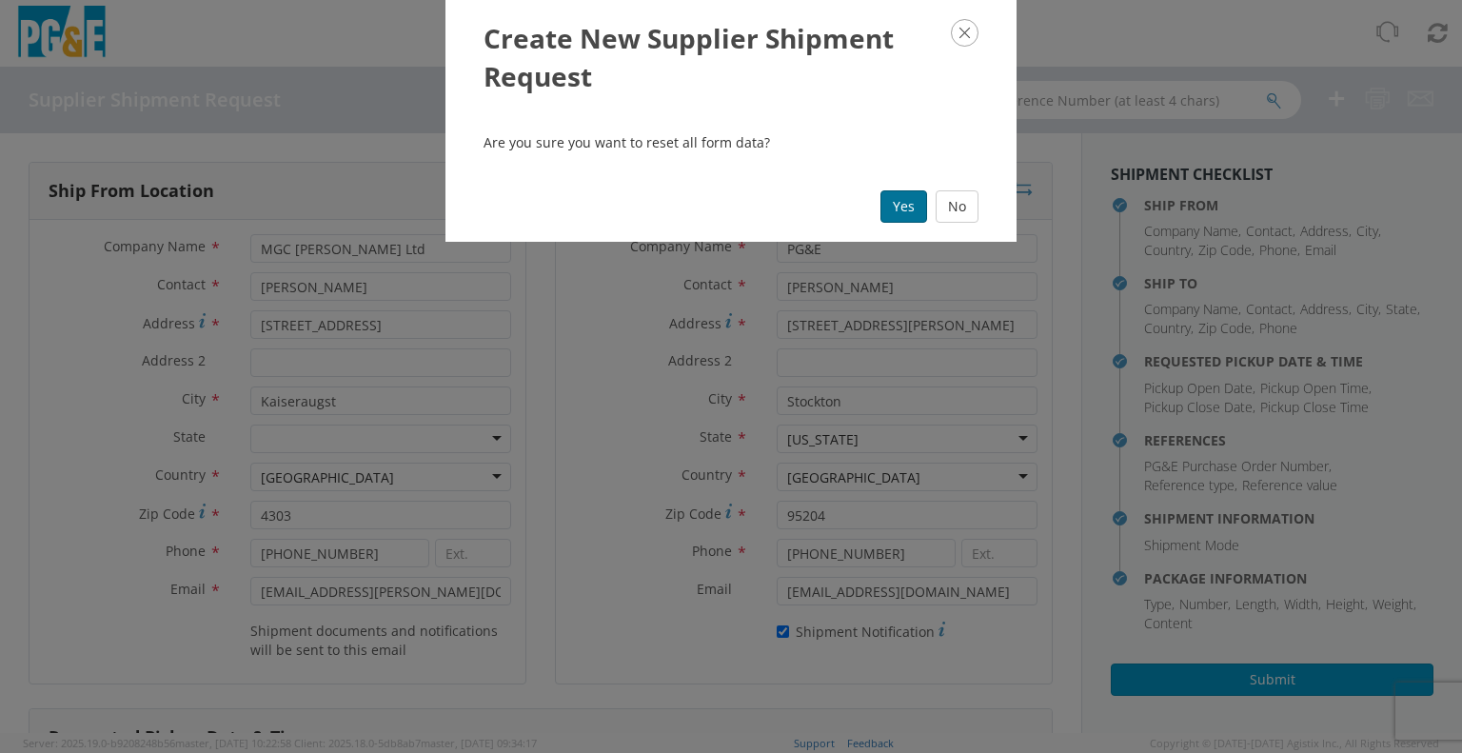
click at [899, 206] on button "Yes" at bounding box center [903, 206] width 47 height 32
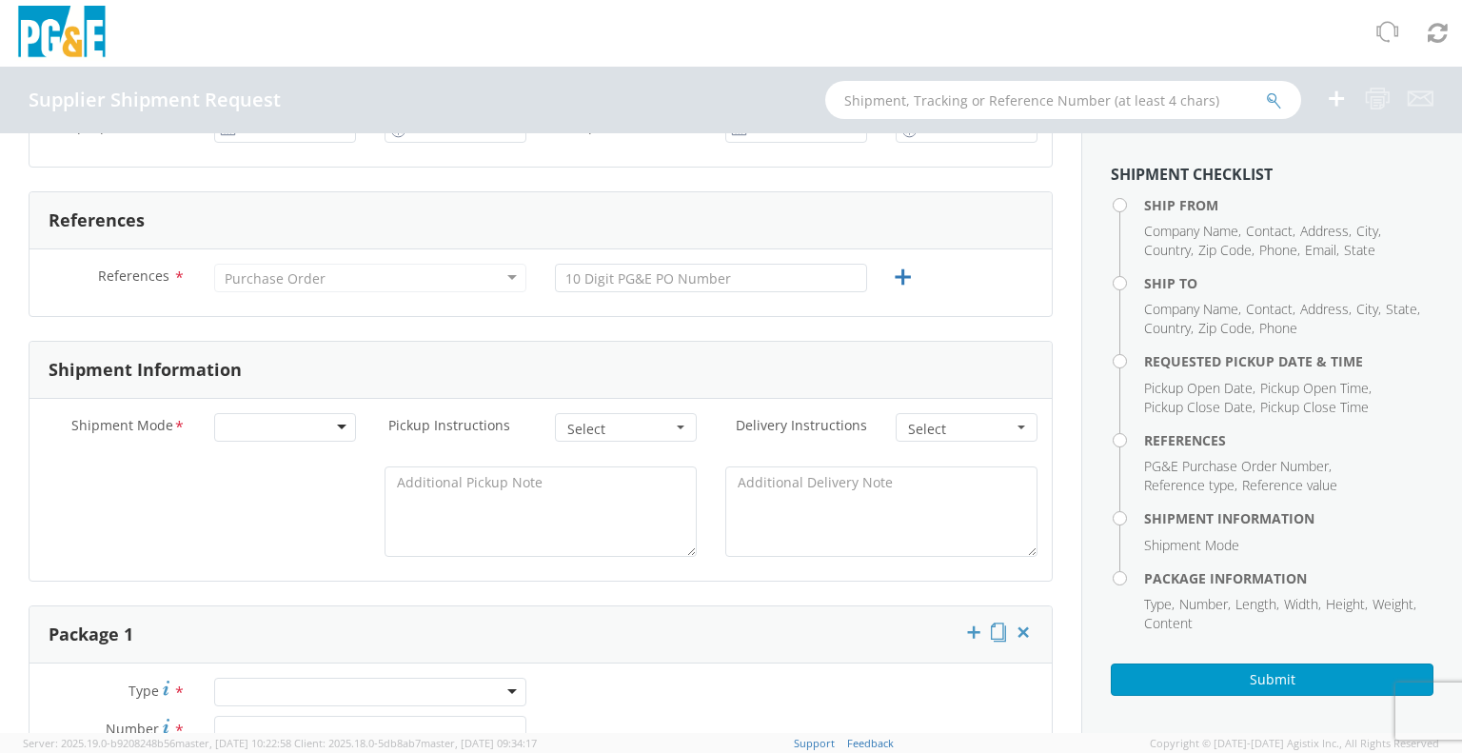
scroll to position [1333, 0]
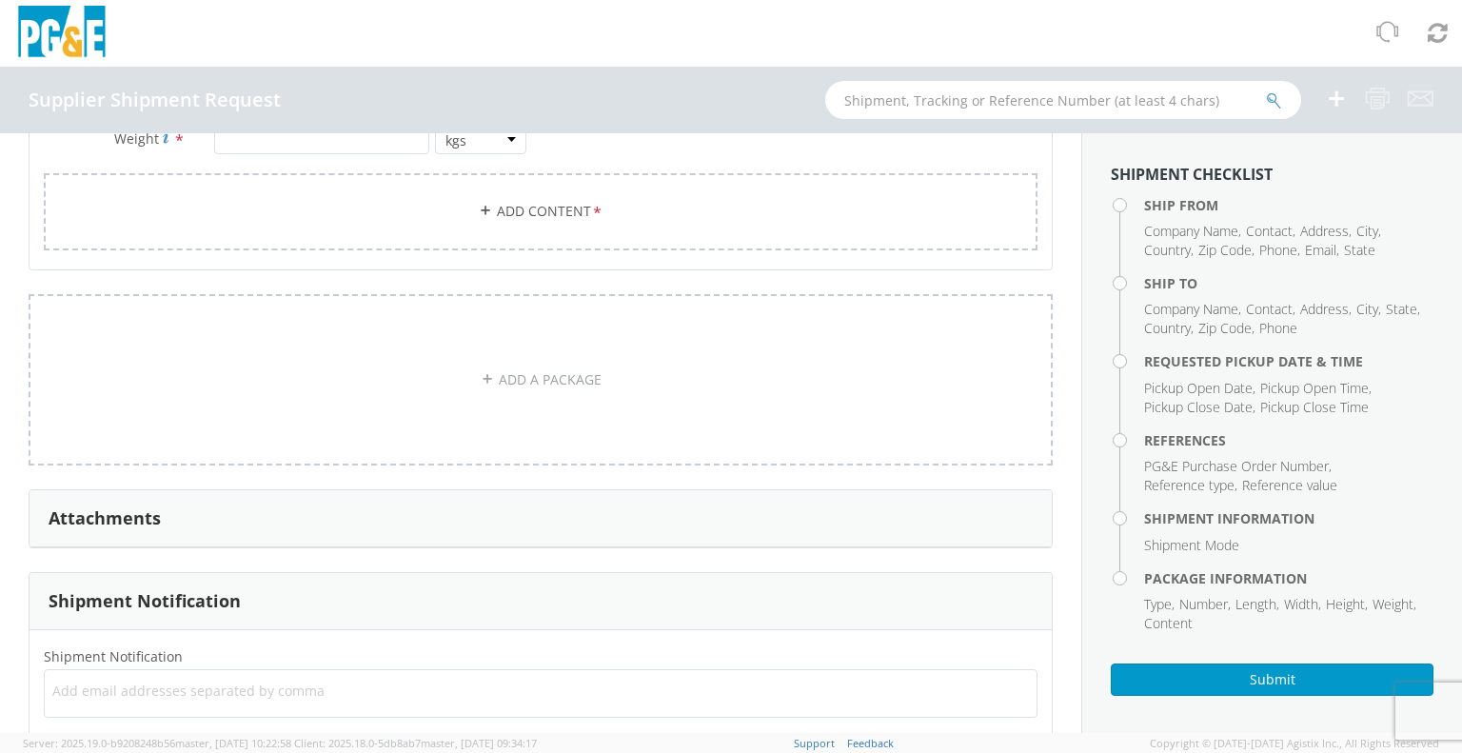
click at [320, 505] on div "Attachments" at bounding box center [541, 518] width 1022 height 57
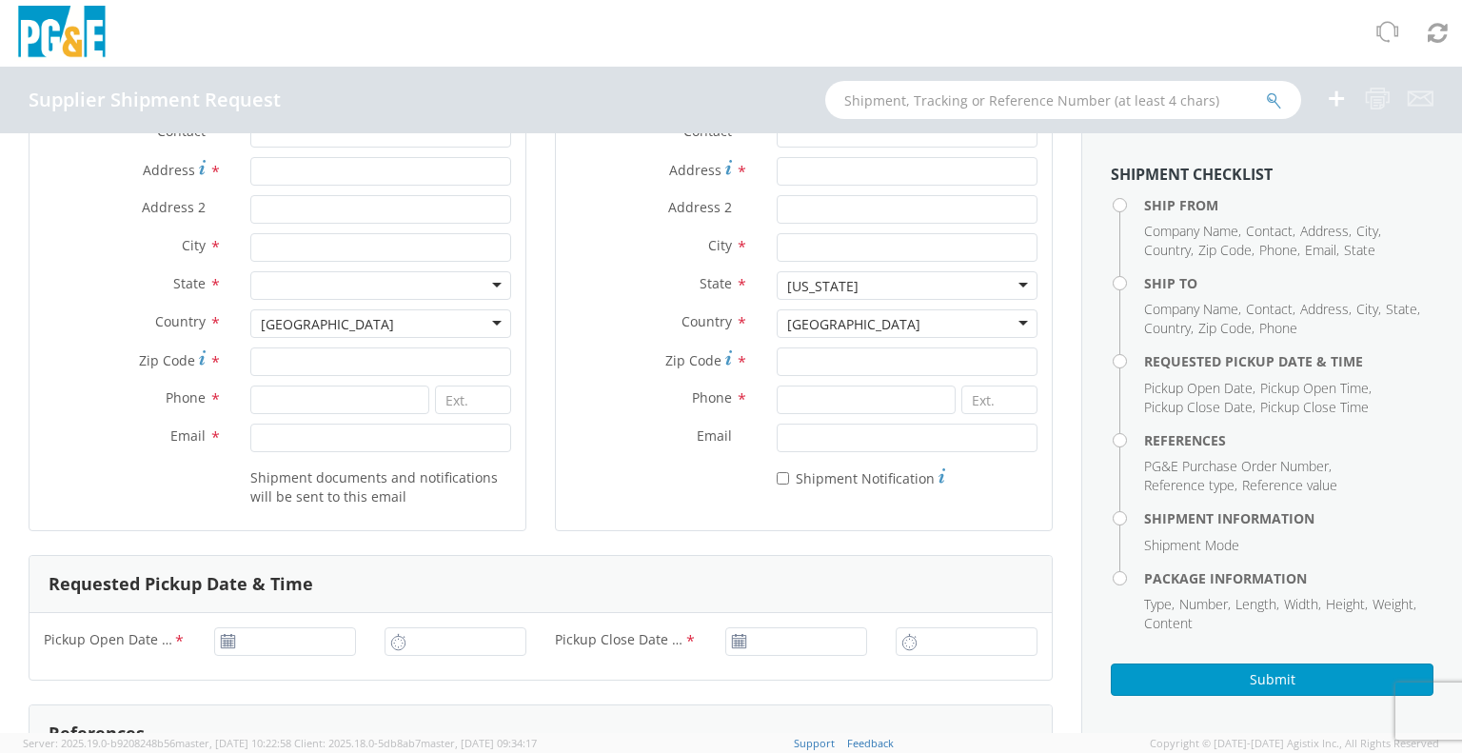
scroll to position [0, 0]
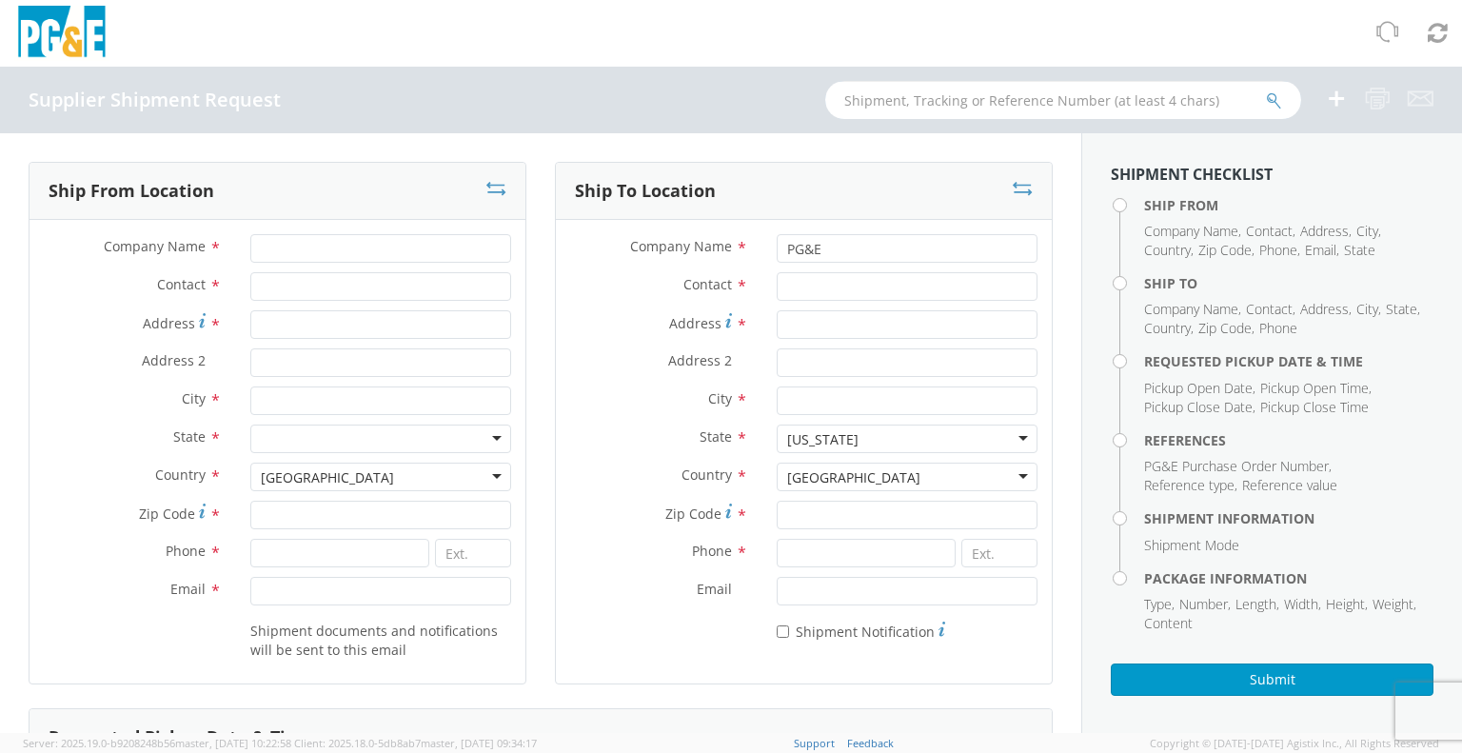
click at [1150, 102] on input "text" at bounding box center [1063, 100] width 476 height 38
